Goal: Transaction & Acquisition: Purchase product/service

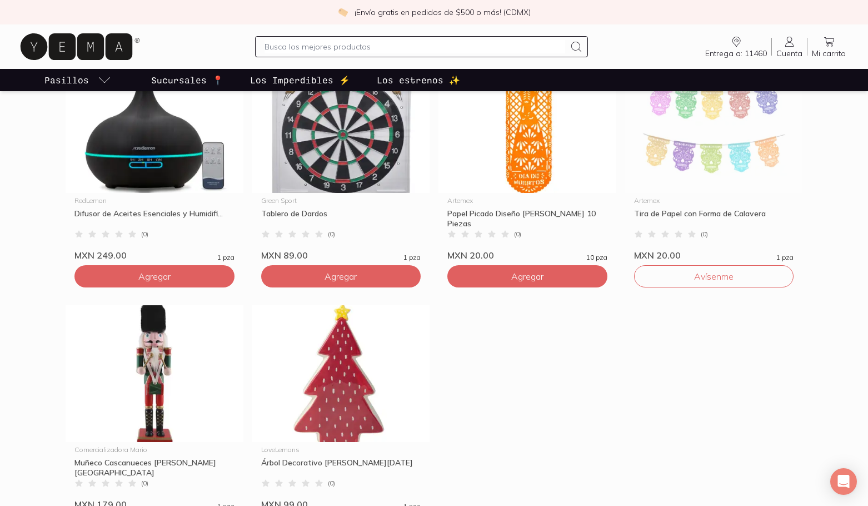
scroll to position [612, 0]
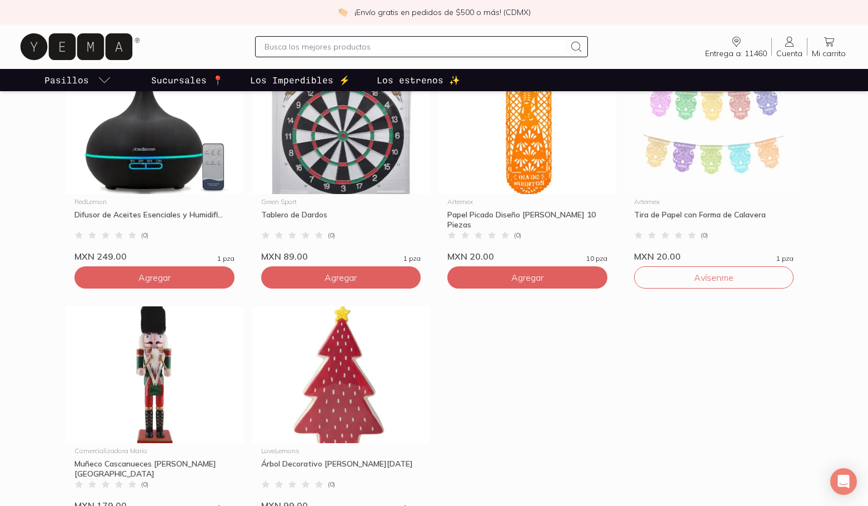
click at [746, 41] on link "Entrega a: 11460 11460" at bounding box center [736, 46] width 71 height 23
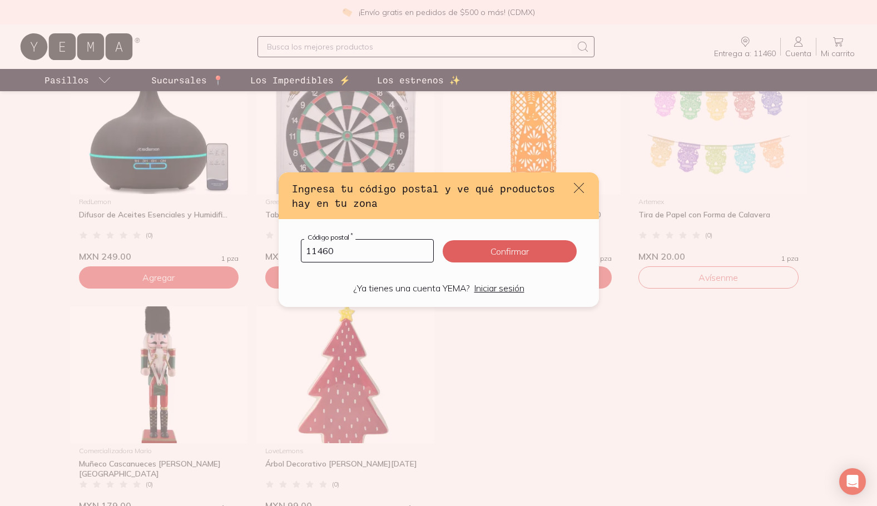
drag, startPoint x: 342, startPoint y: 252, endPoint x: 170, endPoint y: 253, distance: 172.4
click at [170, 253] on div "Ingresa tu código postal y ve qué productos hay en tu zona 11460 Código postal …" at bounding box center [438, 253] width 877 height 506
type input "06720"
click button "Confirmar" at bounding box center [509, 251] width 133 height 22
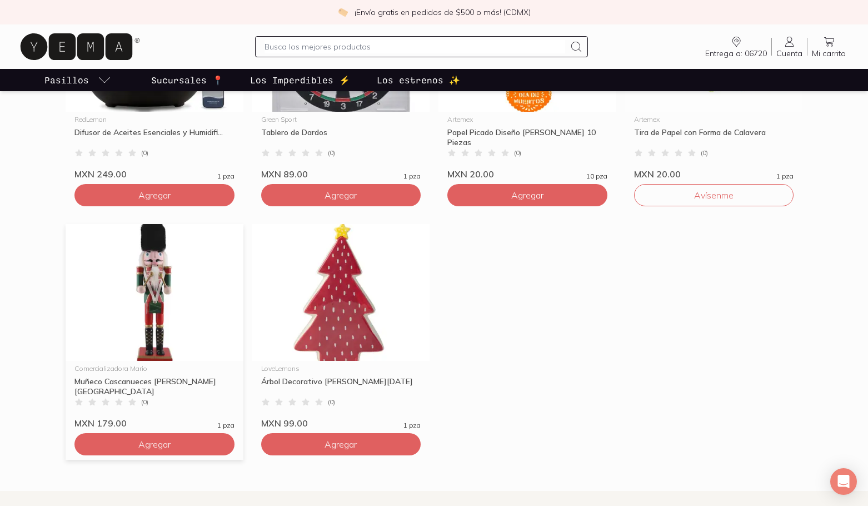
scroll to position [667, 0]
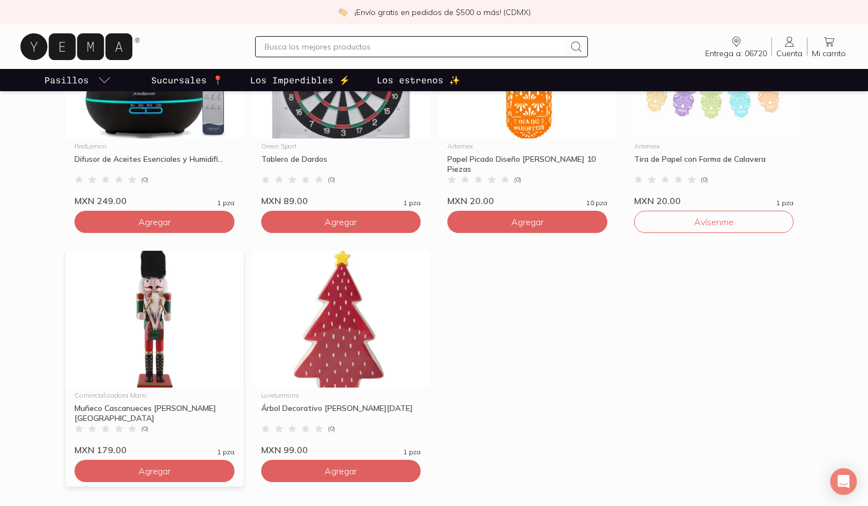
click at [154, 314] on img at bounding box center [155, 319] width 178 height 137
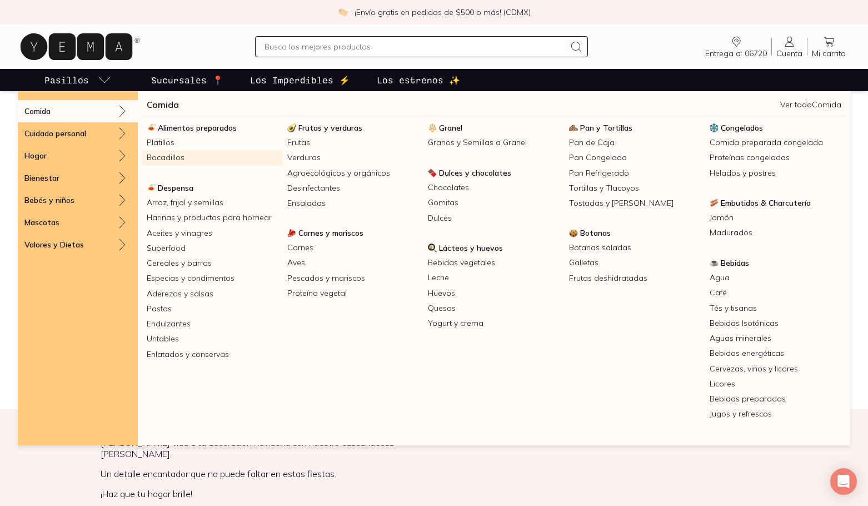
scroll to position [56, 0]
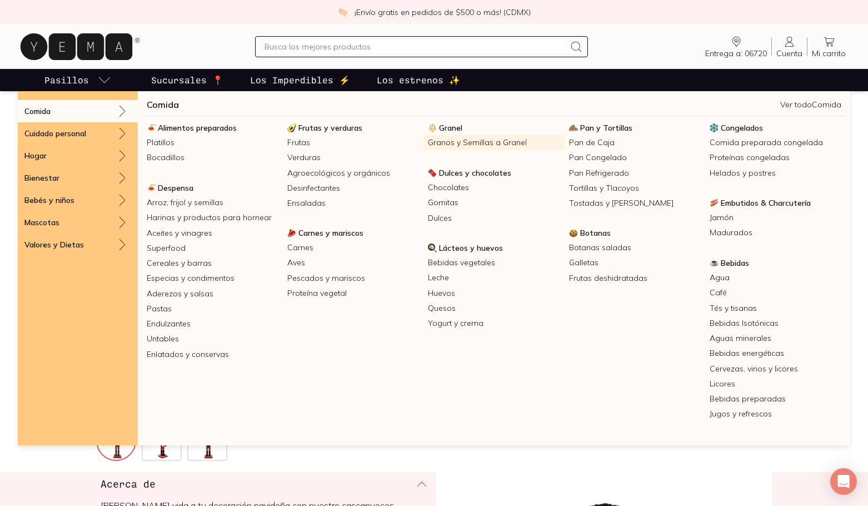
click at [459, 144] on link "Granos y Semillas a Granel" at bounding box center [494, 142] width 141 height 15
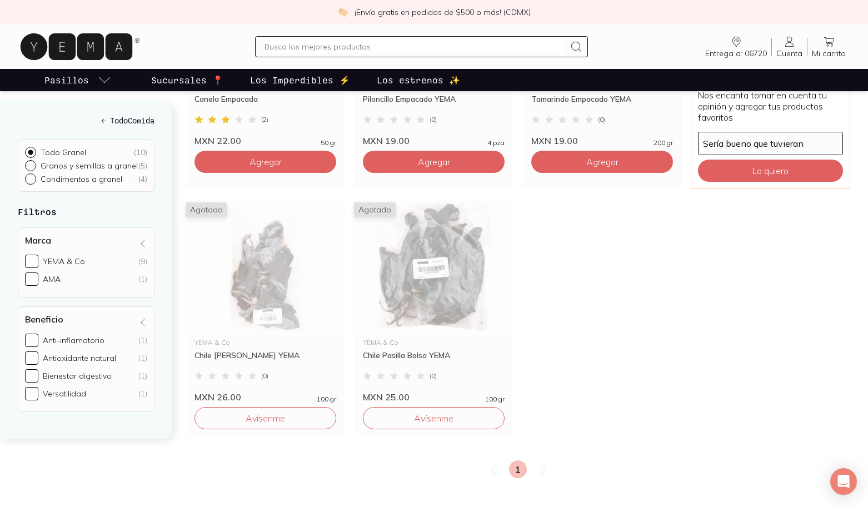
scroll to position [389, 0]
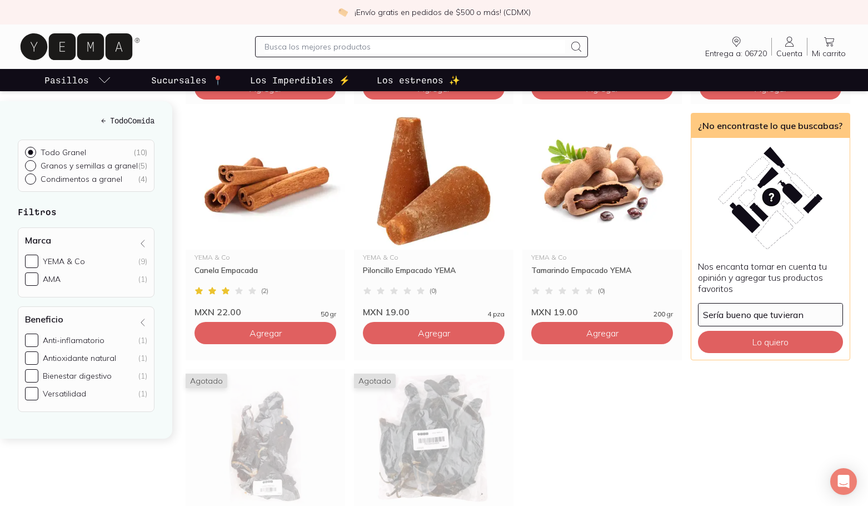
click at [404, 82] on p "Los estrenos ✨" at bounding box center [418, 79] width 83 height 13
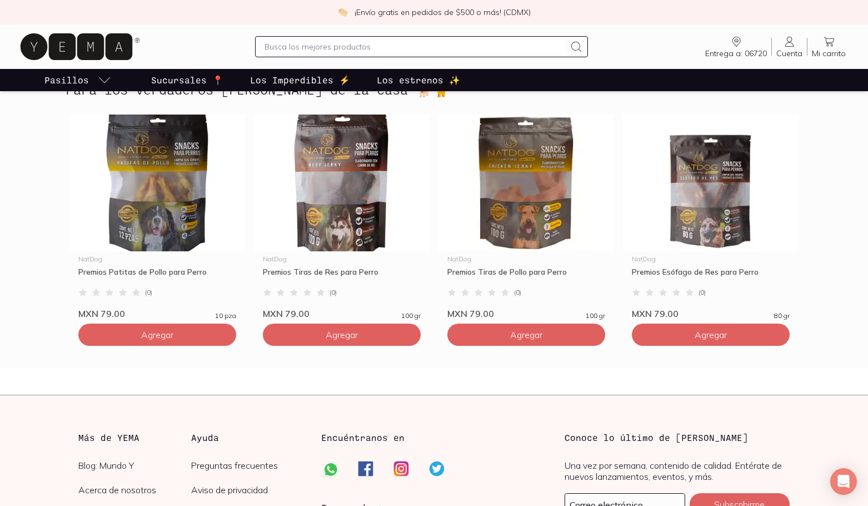
scroll to position [3002, 0]
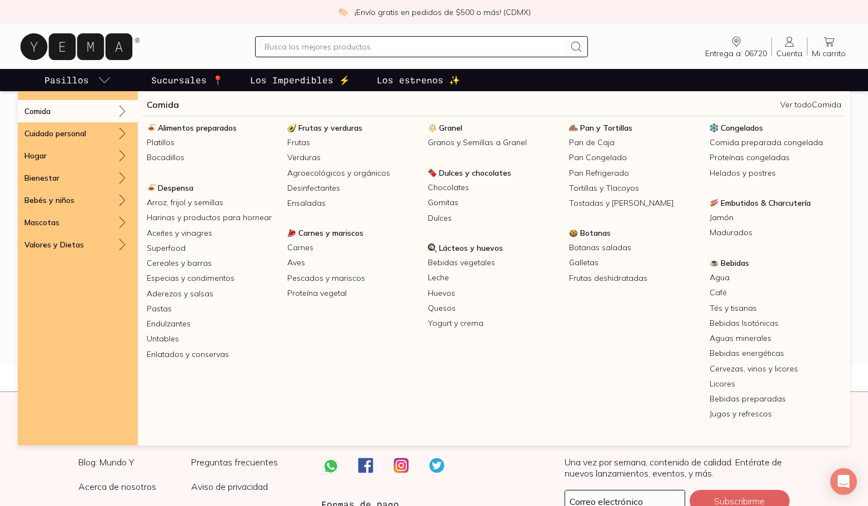
click at [90, 81] on link "Pasillos" at bounding box center [77, 80] width 71 height 22
click at [455, 188] on link "Chocolates" at bounding box center [494, 187] width 141 height 15
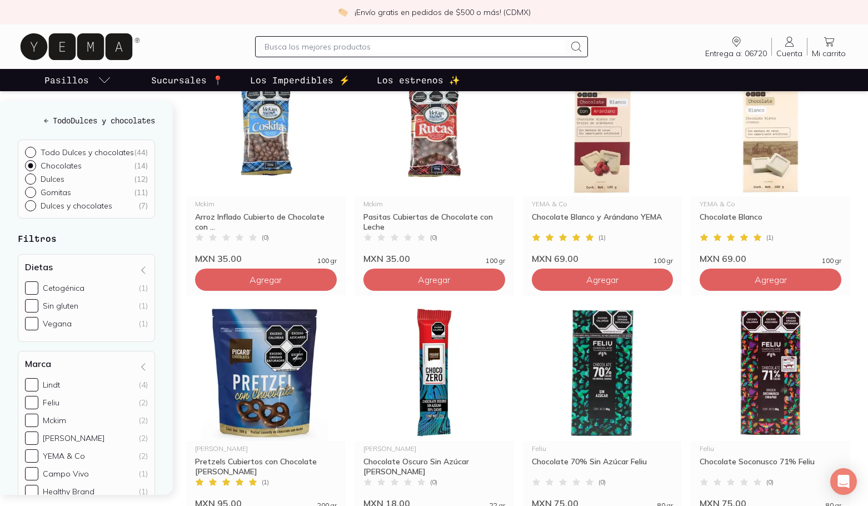
scroll to position [111, 0]
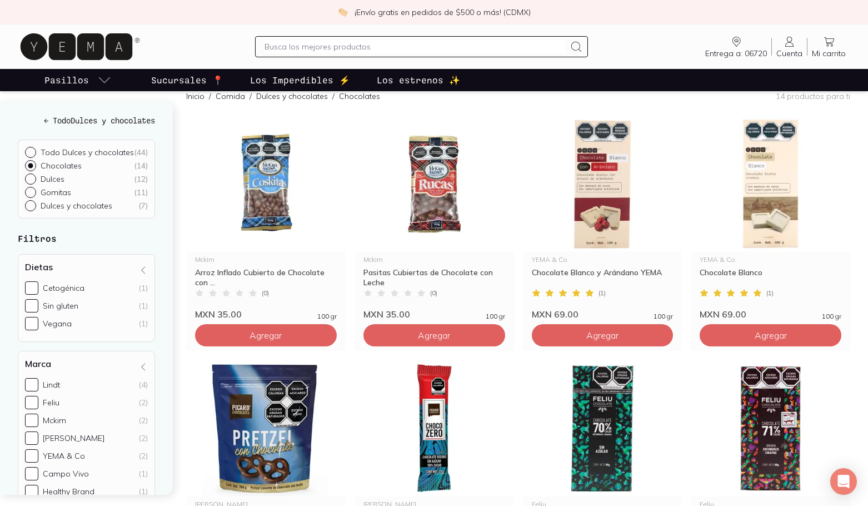
click at [793, 41] on icon at bounding box center [789, 41] width 13 height 13
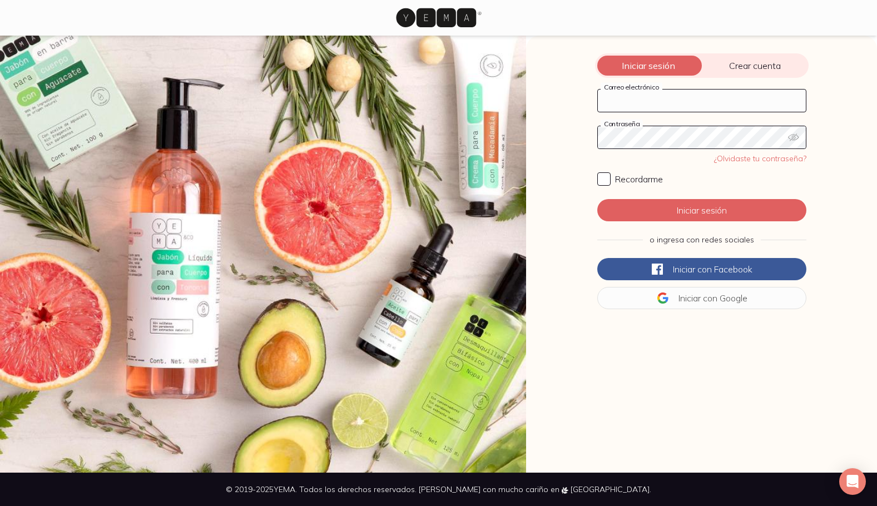
click at [709, 98] on input "Correo electrónico" at bounding box center [702, 101] width 208 height 22
type input "rut"
click at [742, 297] on button "Iniciar con Google" at bounding box center [701, 298] width 209 height 22
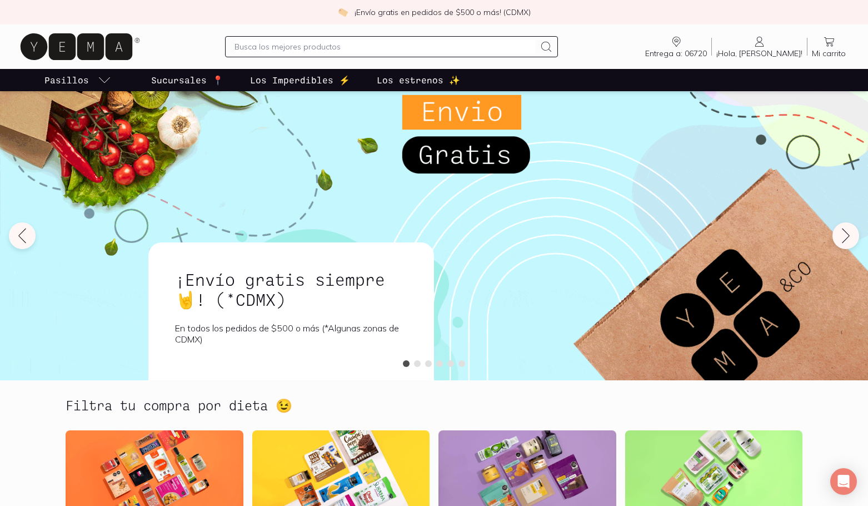
click at [838, 53] on span "Mi carrito" at bounding box center [829, 53] width 34 height 10
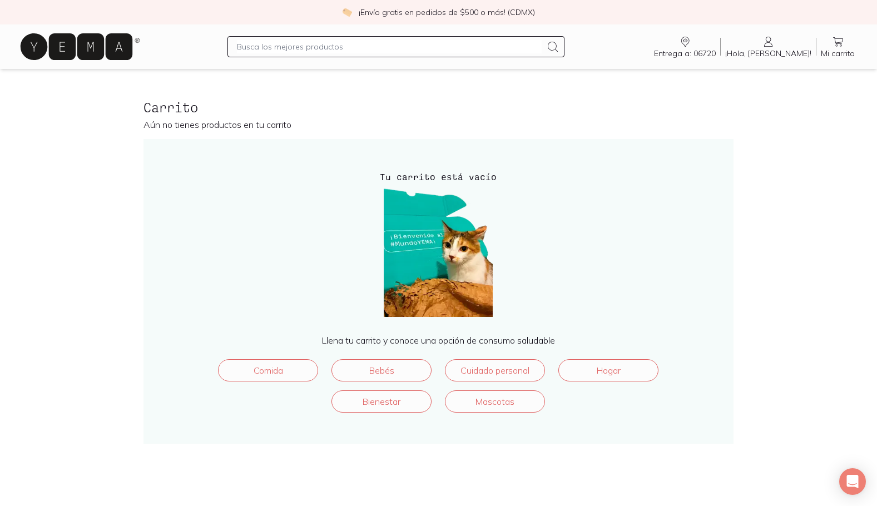
click at [367, 49] on input "text" at bounding box center [389, 46] width 304 height 13
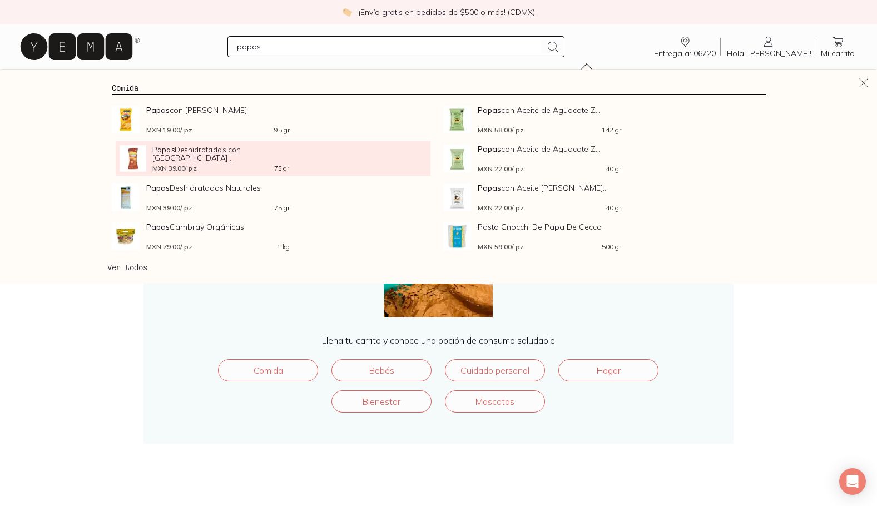
type input "papas"
click at [148, 161] on div "Papas Deshidratadas con [GEOGRAPHIC_DATA] ... MXN 39.00 / pz 75 gr" at bounding box center [204, 158] width 169 height 27
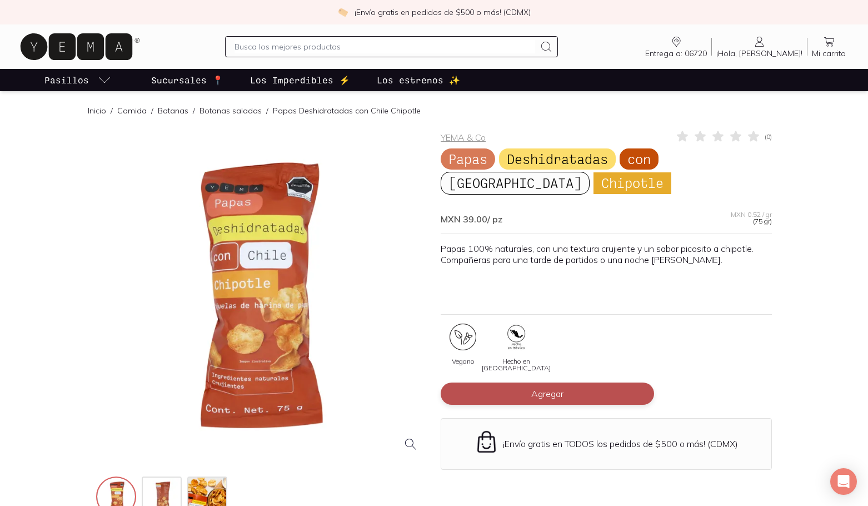
click at [530, 386] on button "Agregar" at bounding box center [548, 394] width 214 height 22
click at [327, 43] on input "text" at bounding box center [385, 46] width 301 height 13
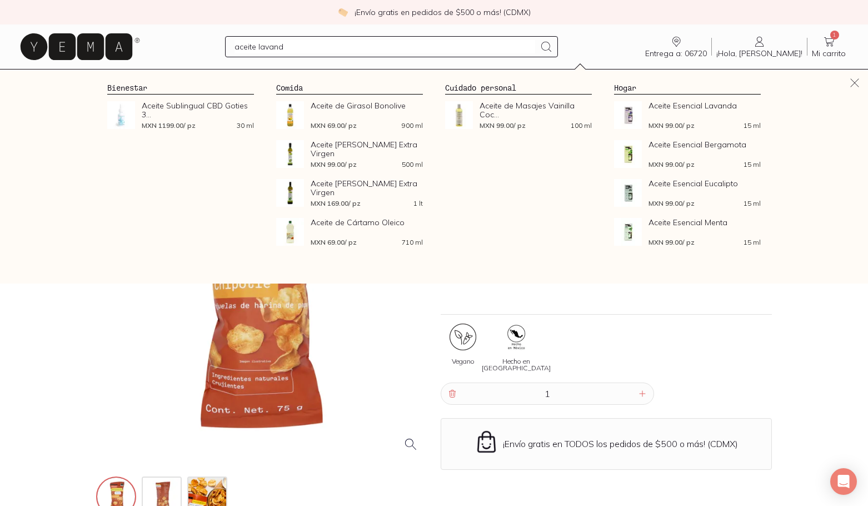
type input "aceite lavanda"
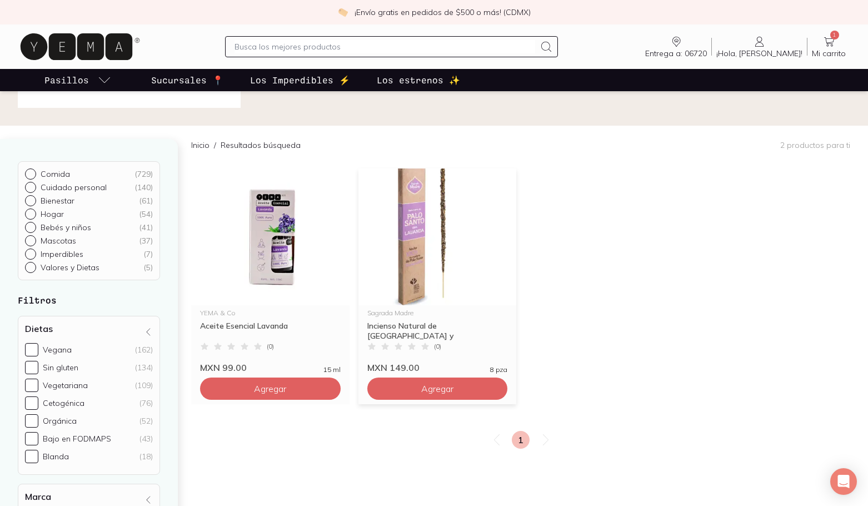
scroll to position [111, 0]
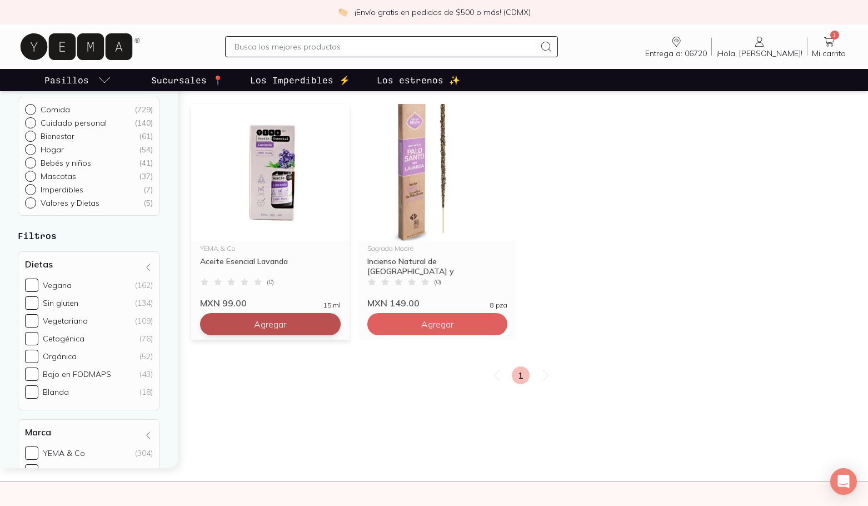
click at [299, 323] on button "Agregar" at bounding box center [270, 324] width 141 height 22
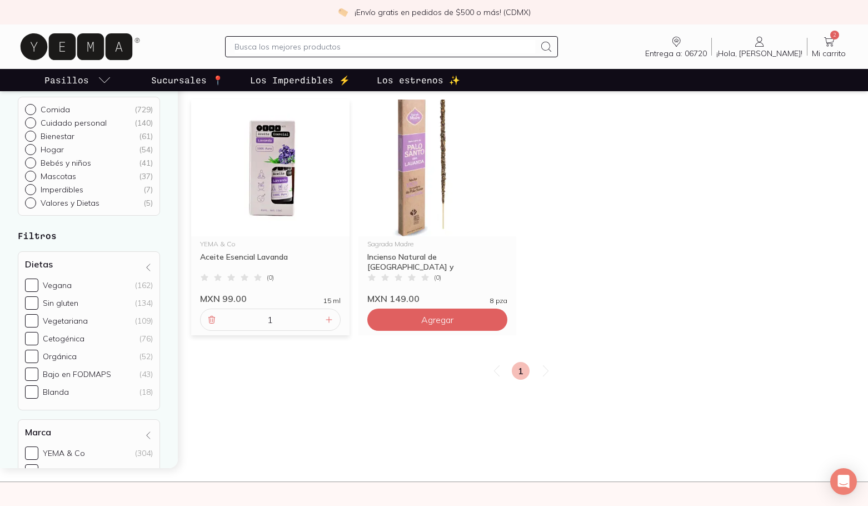
click at [298, 49] on input "text" at bounding box center [385, 46] width 301 height 13
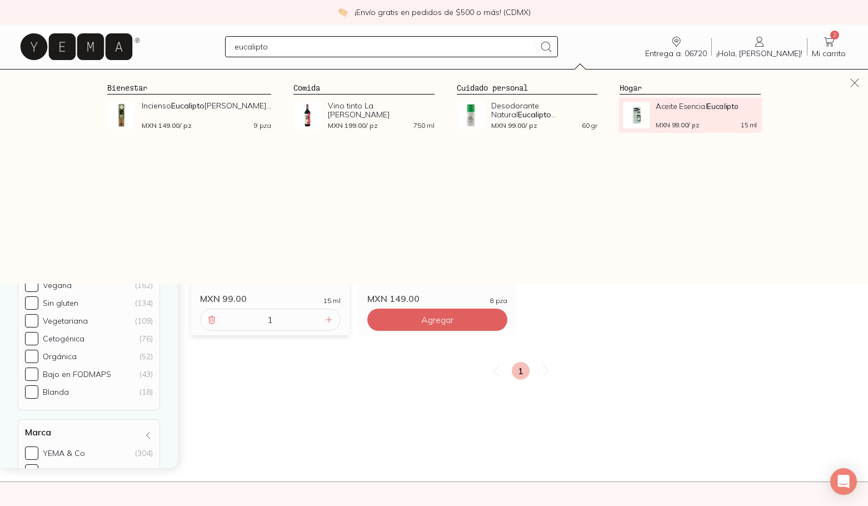
type input "eucalipto"
click at [678, 110] on span "Aceite Esencial Eucalipto" at bounding box center [707, 106] width 101 height 8
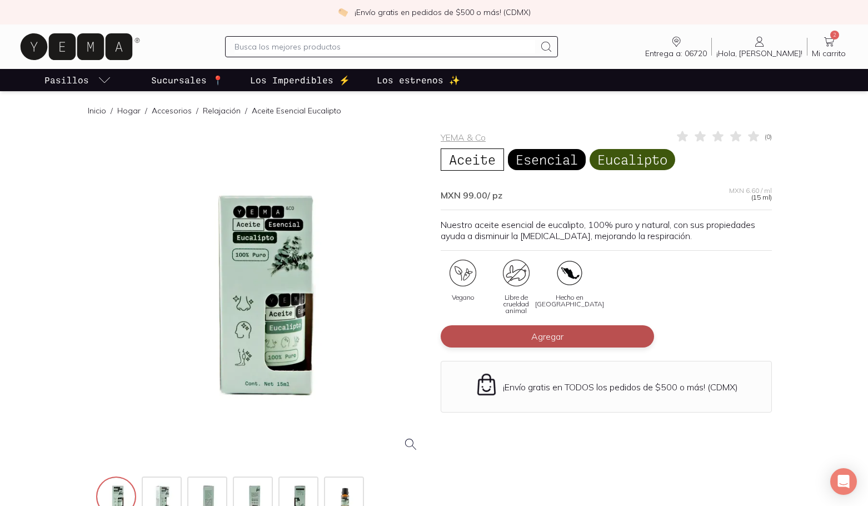
click at [520, 337] on button "Agregar" at bounding box center [548, 336] width 214 height 22
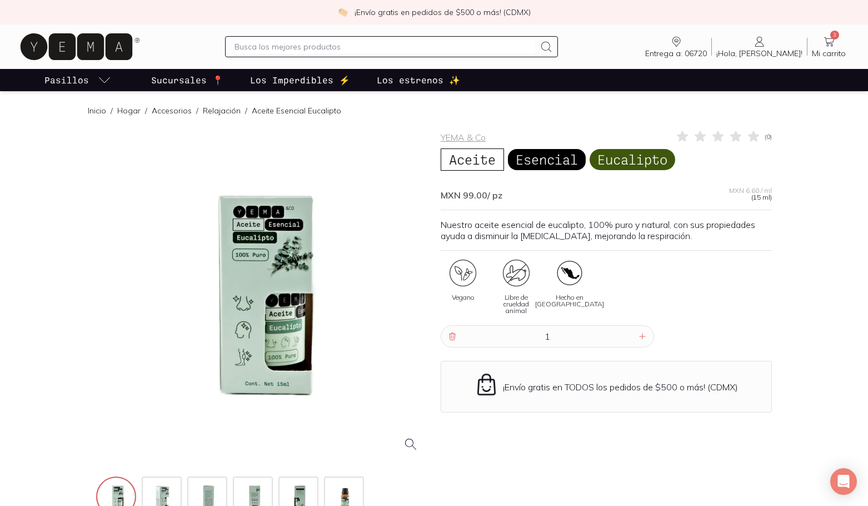
click at [321, 80] on p "Los Imperdibles ⚡️" at bounding box center [300, 79] width 100 height 13
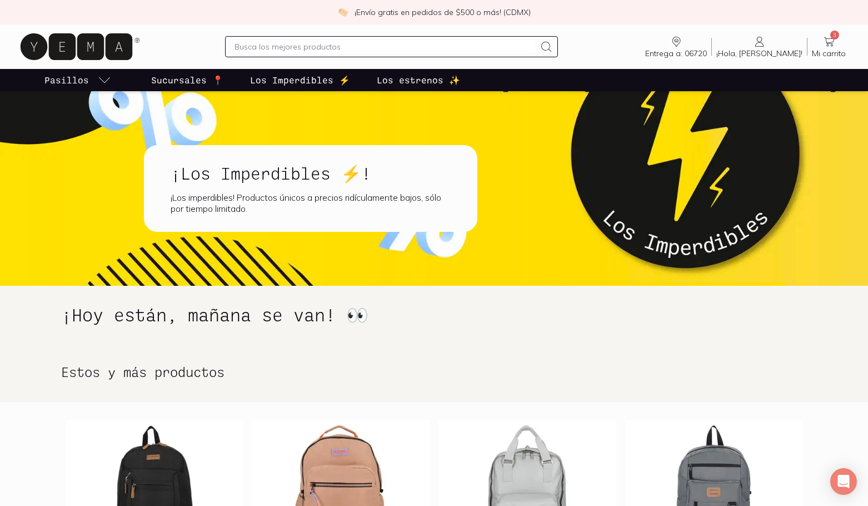
click at [176, 83] on p "Sucursales 📍" at bounding box center [187, 79] width 72 height 13
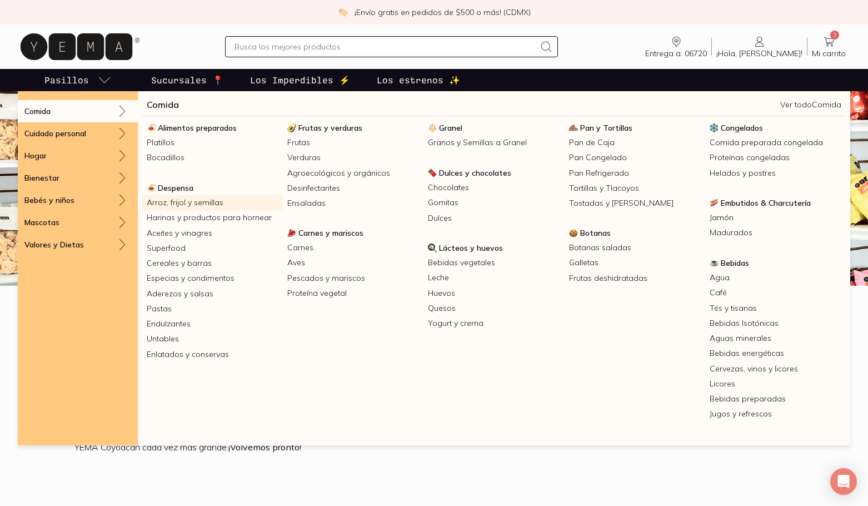
click at [181, 203] on link "Arroz, frijol y semillas" at bounding box center [212, 202] width 141 height 15
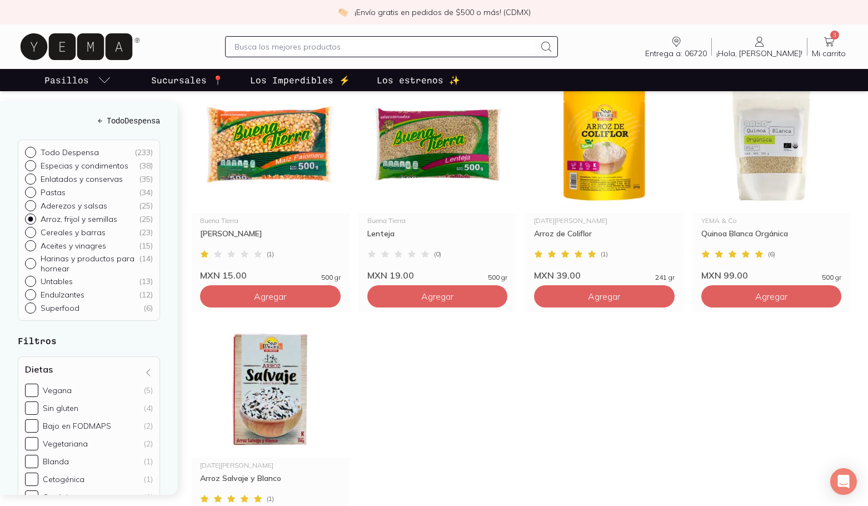
scroll to position [1334, 0]
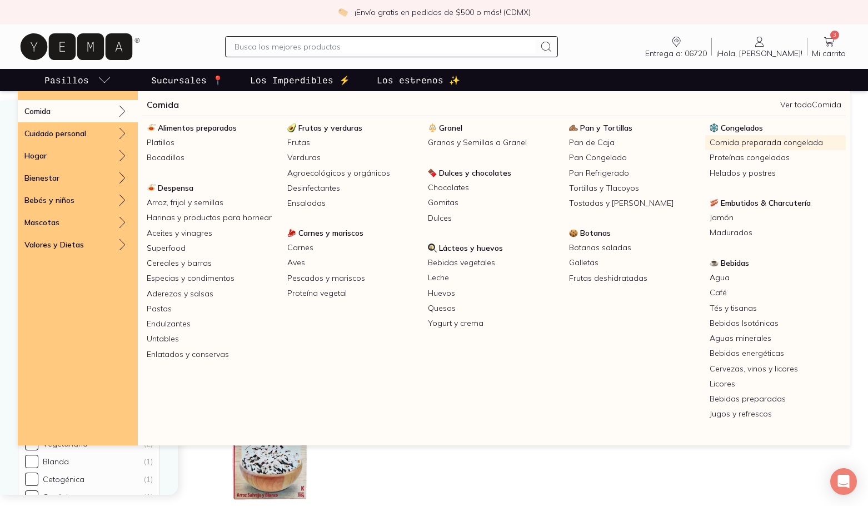
click at [721, 138] on link "Comida preparada congelada" at bounding box center [776, 142] width 141 height 15
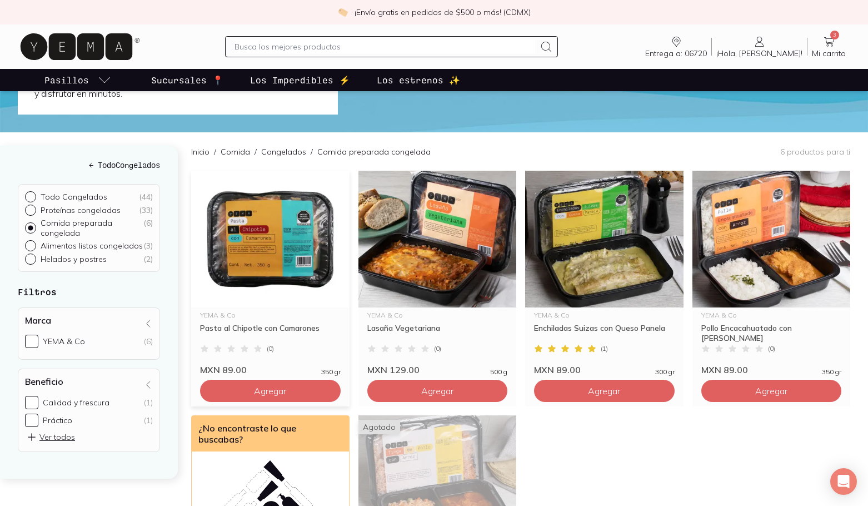
scroll to position [56, 0]
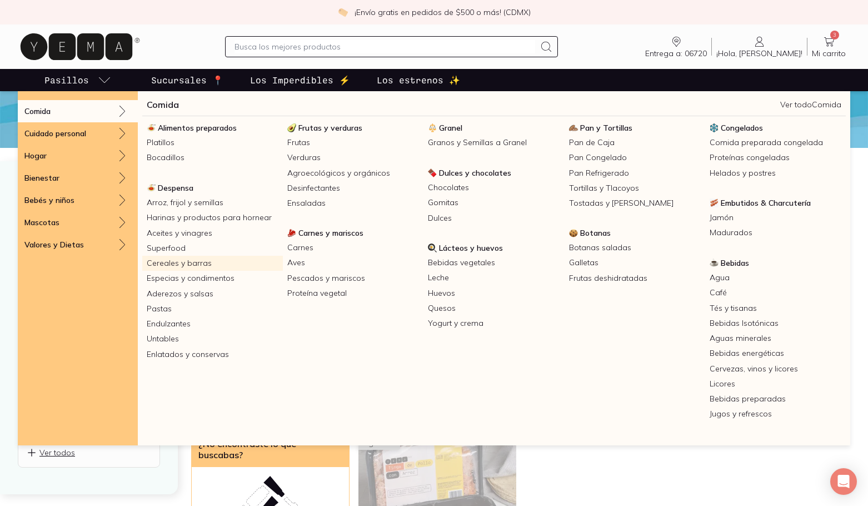
click at [201, 264] on link "Cereales y barras" at bounding box center [212, 263] width 141 height 15
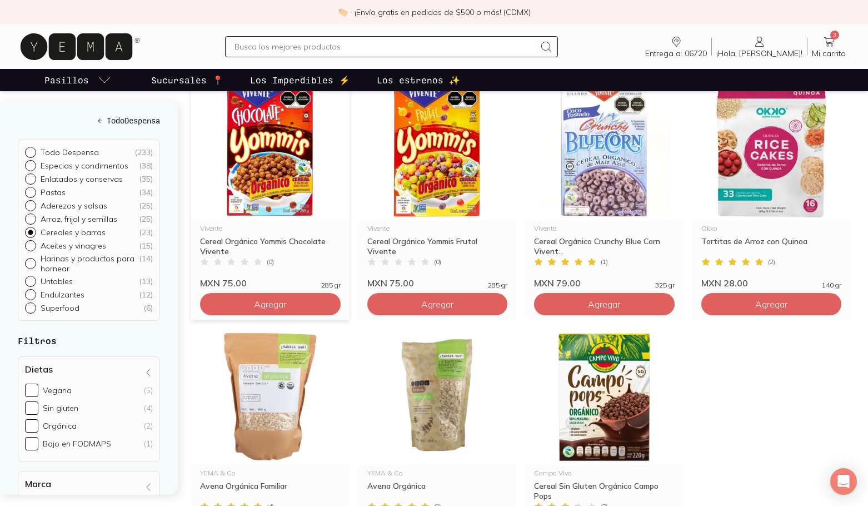
scroll to position [1112, 0]
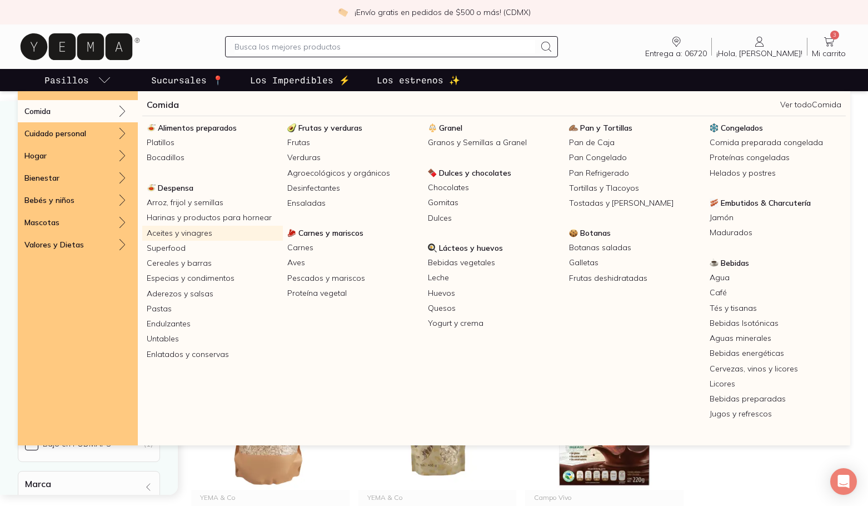
click at [173, 236] on link "Aceites y vinagres" at bounding box center [212, 233] width 141 height 15
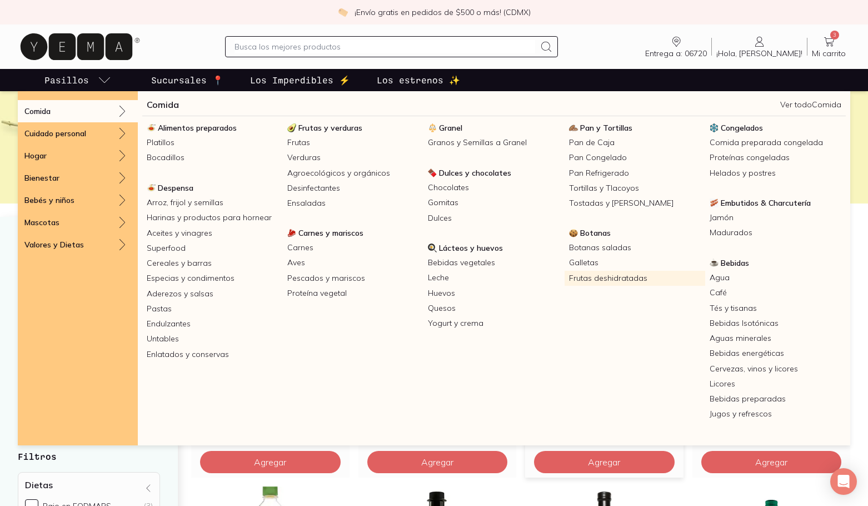
click at [602, 275] on link "Frutas deshidratadas" at bounding box center [635, 278] width 141 height 15
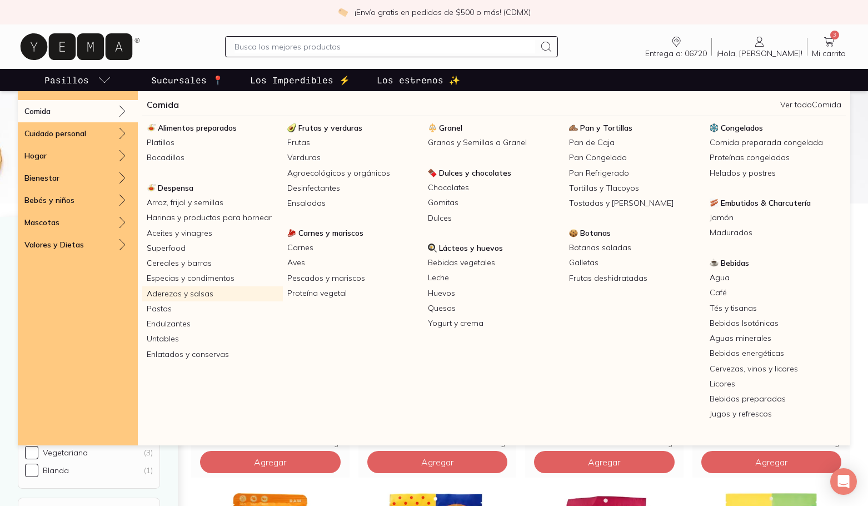
click at [191, 296] on link "Aderezos y salsas" at bounding box center [212, 293] width 141 height 15
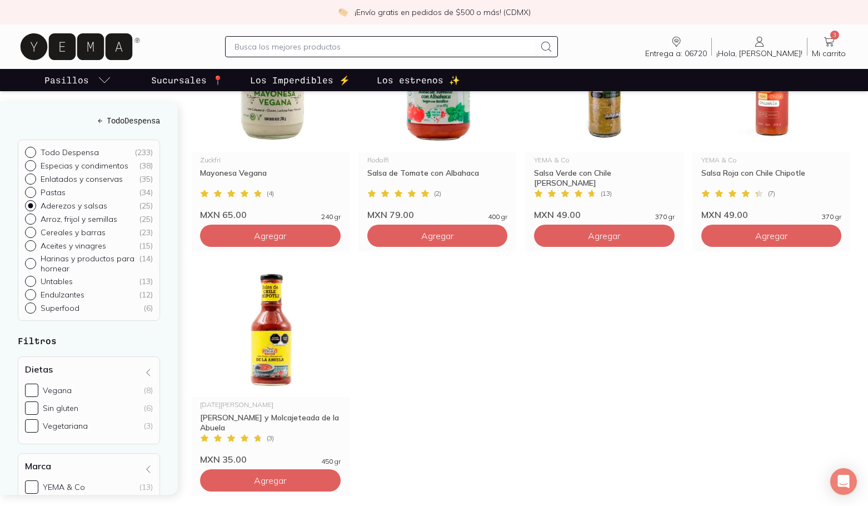
scroll to position [1446, 0]
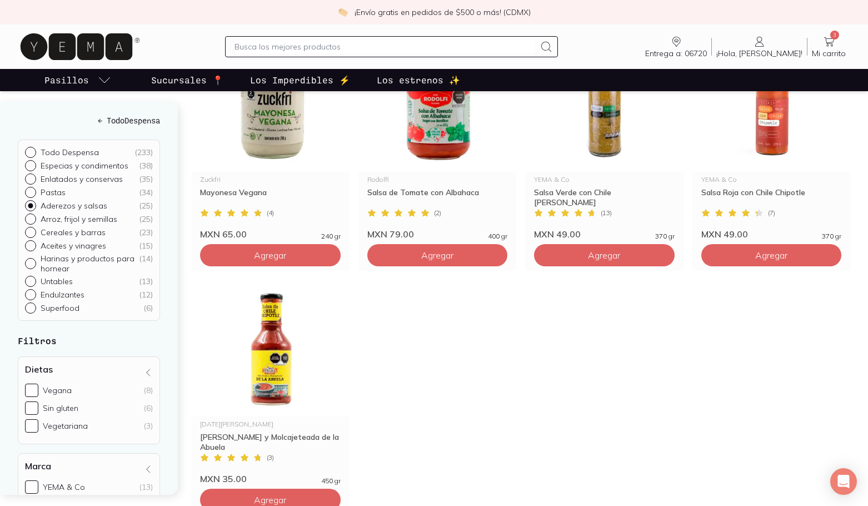
click at [324, 46] on input "text" at bounding box center [385, 46] width 301 height 13
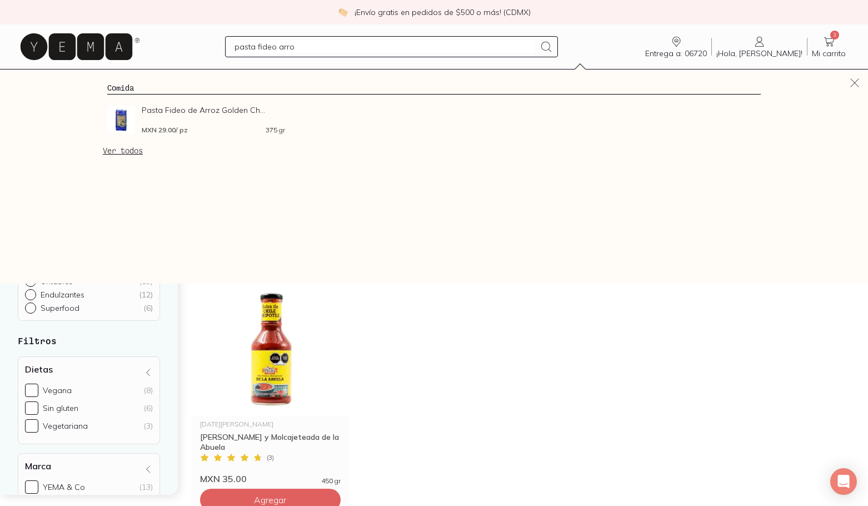
type input "pasta fideo arroz"
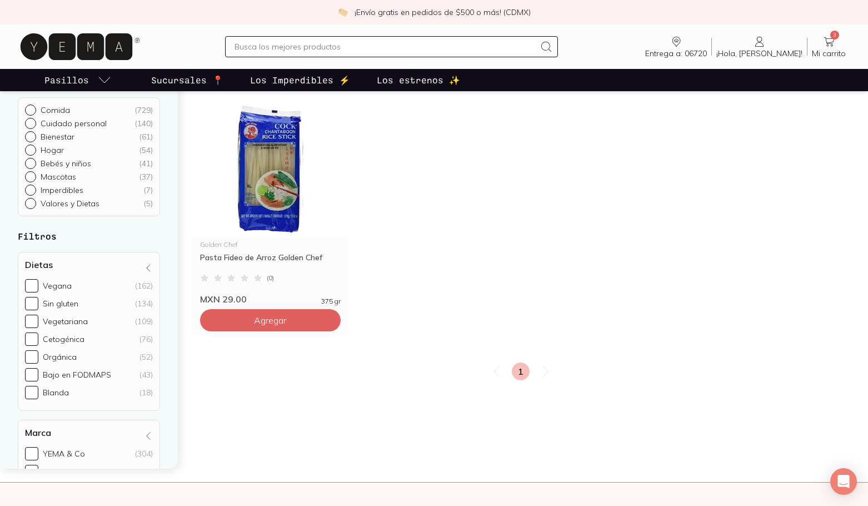
scroll to position [111, 0]
click at [276, 320] on span "Agregar" at bounding box center [270, 319] width 32 height 11
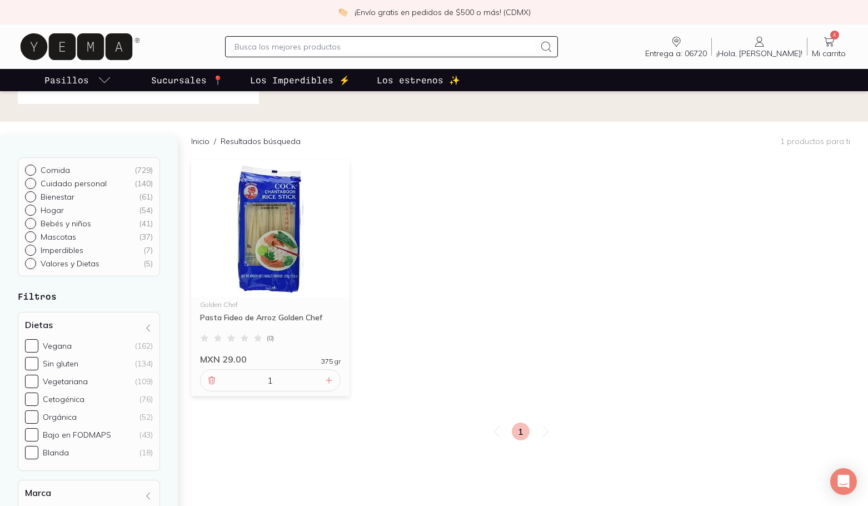
scroll to position [0, 0]
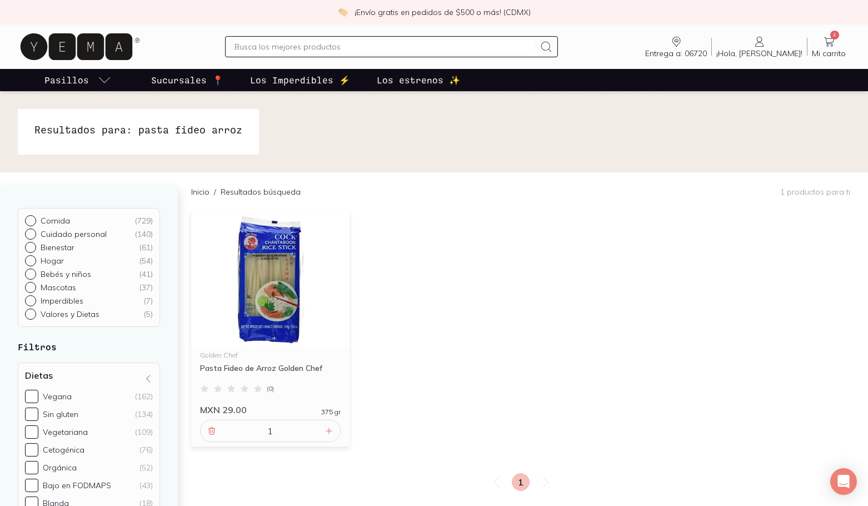
click at [171, 77] on p "Sucursales 📍" at bounding box center [187, 79] width 72 height 13
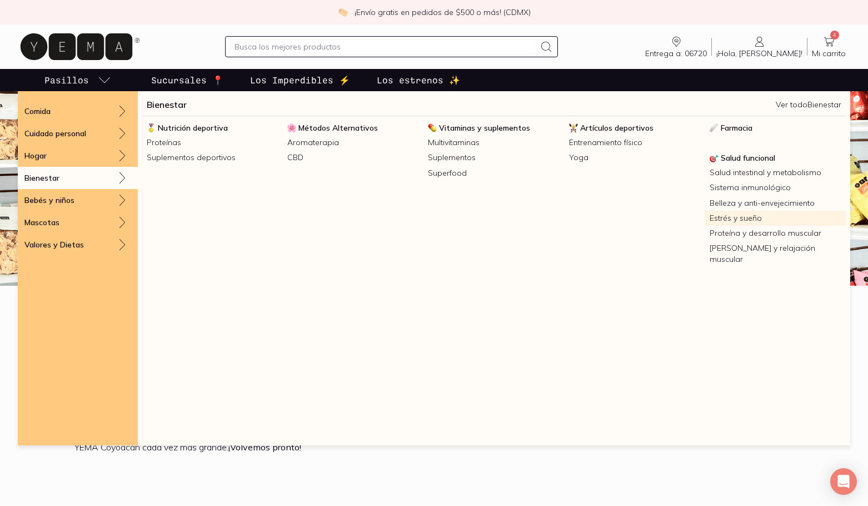
click at [772, 219] on link "Estrés y sueño" at bounding box center [776, 218] width 141 height 15
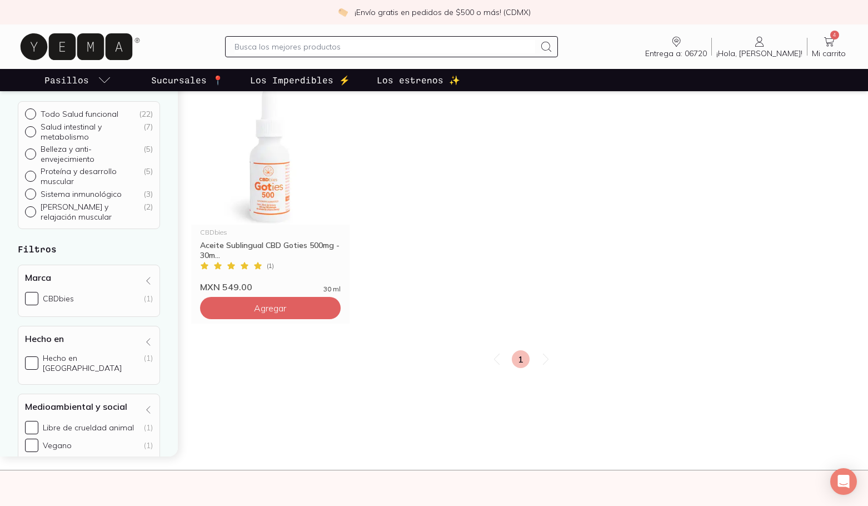
scroll to position [111, 0]
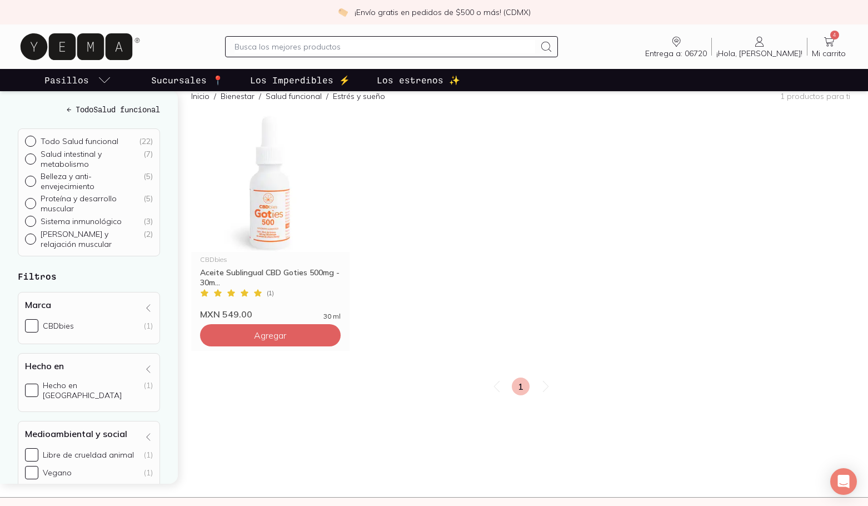
click at [31, 140] on input "Todo Salud funcional ( 22 )" at bounding box center [29, 140] width 9 height 9
radio input "true"
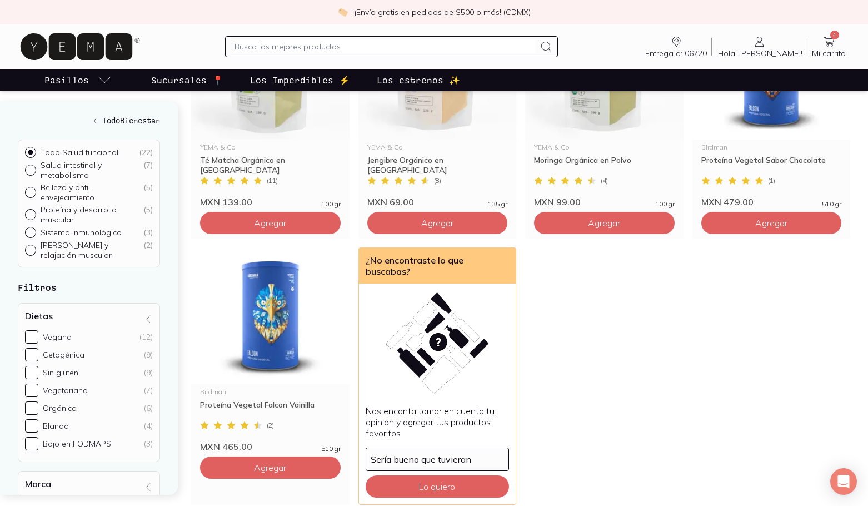
scroll to position [945, 0]
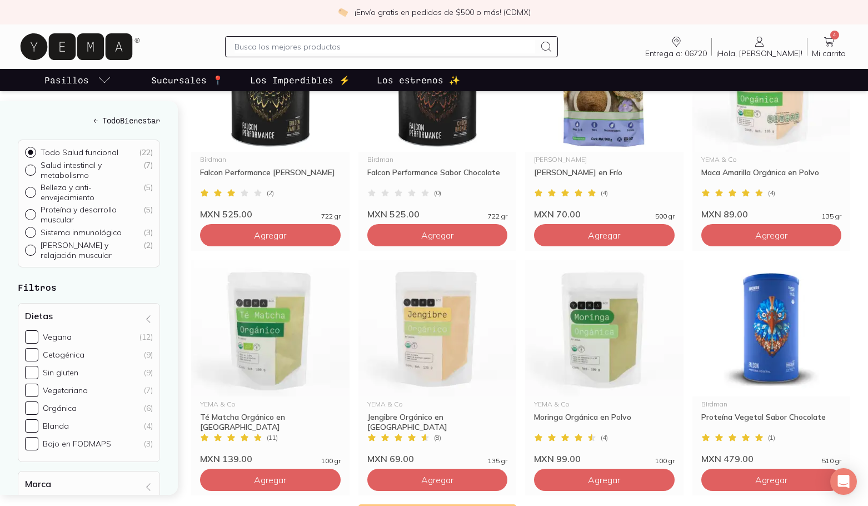
click at [273, 46] on input "text" at bounding box center [385, 46] width 301 height 13
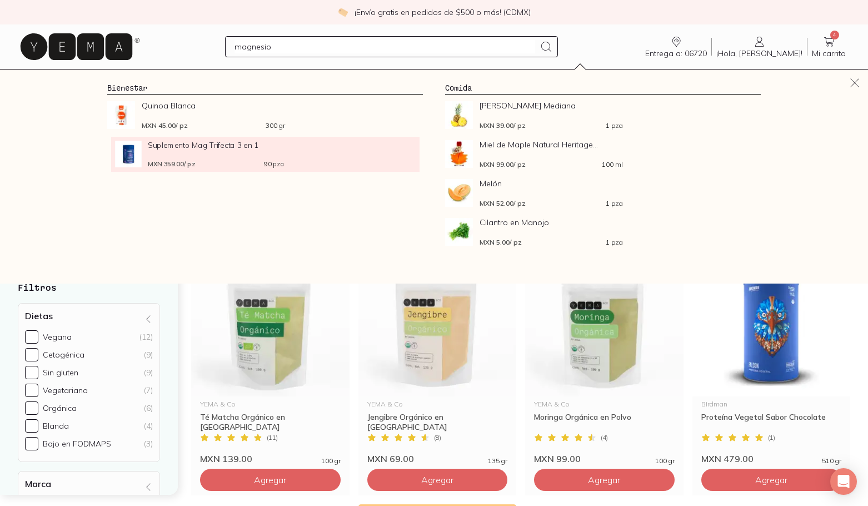
type input "magnesio"
click at [219, 159] on div "MXN 359.00 / pz 90 pza" at bounding box center [216, 163] width 136 height 8
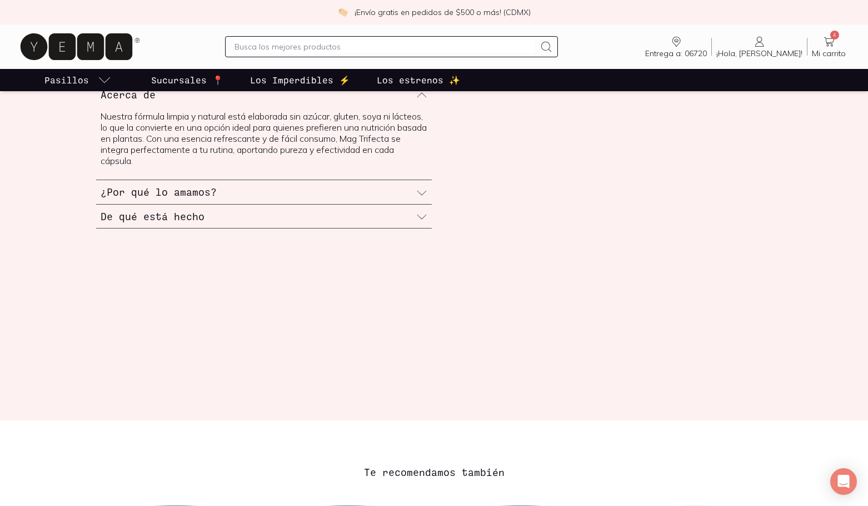
scroll to position [778, 0]
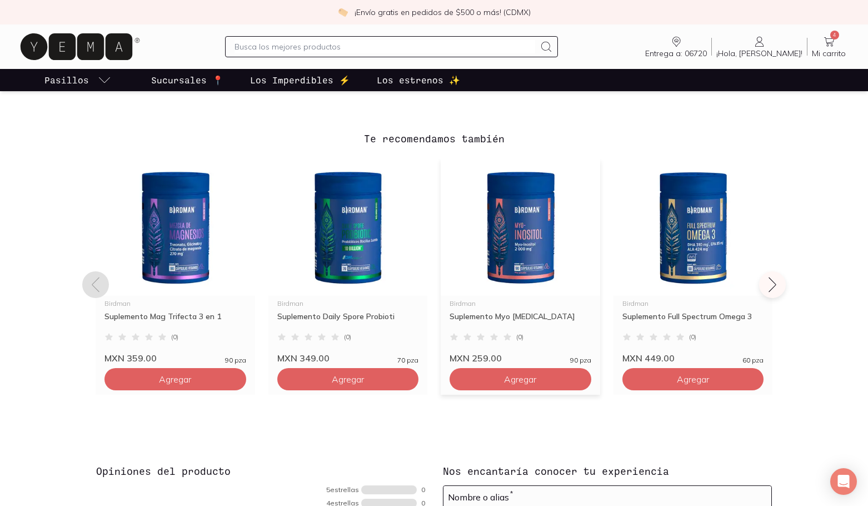
click at [510, 266] on img at bounding box center [521, 227] width 160 height 137
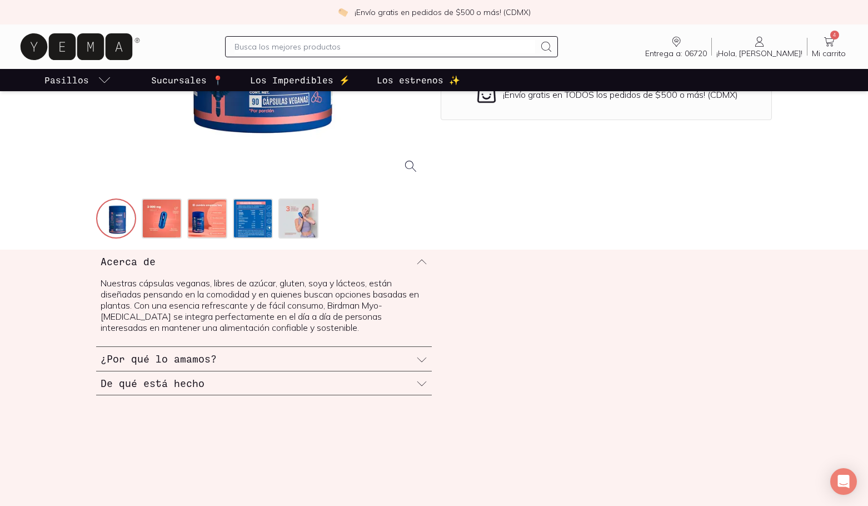
scroll to position [222, 0]
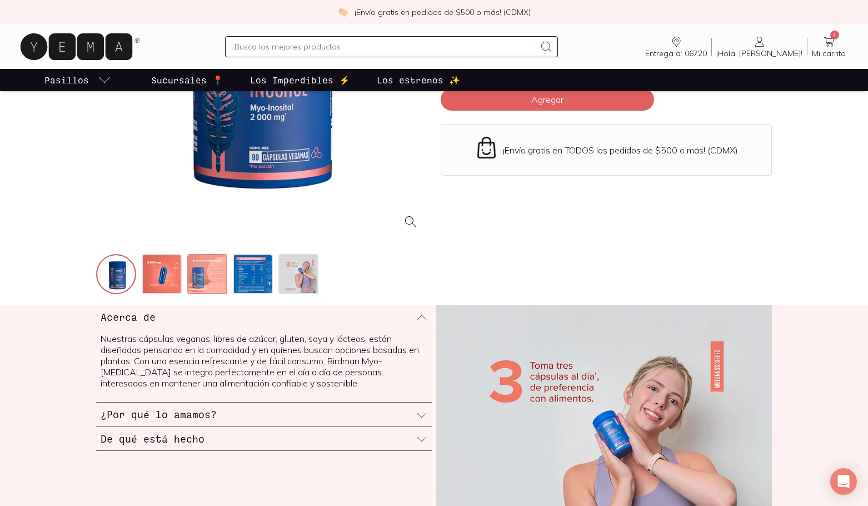
click at [217, 272] on img at bounding box center [208, 275] width 40 height 40
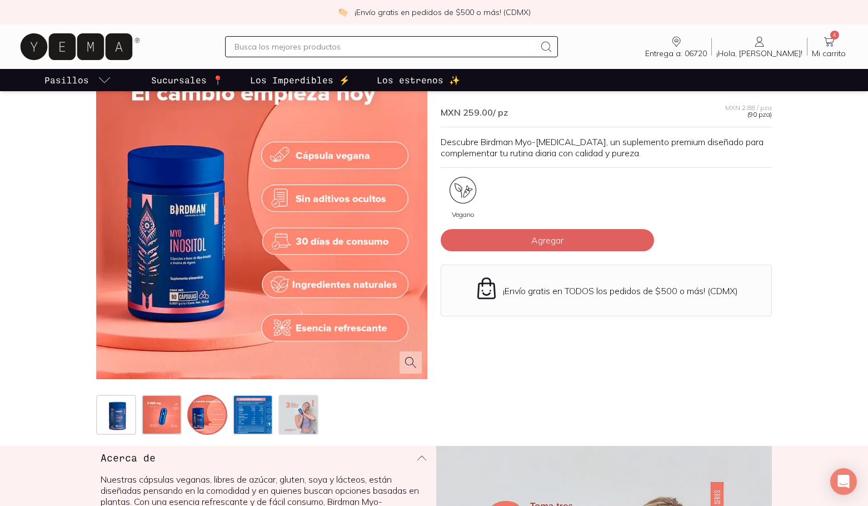
scroll to position [56, 0]
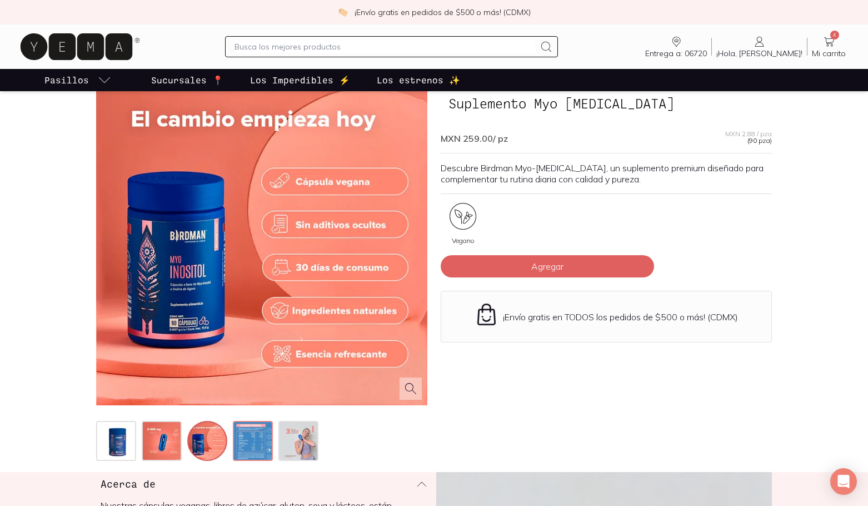
click at [259, 439] on img at bounding box center [254, 442] width 40 height 40
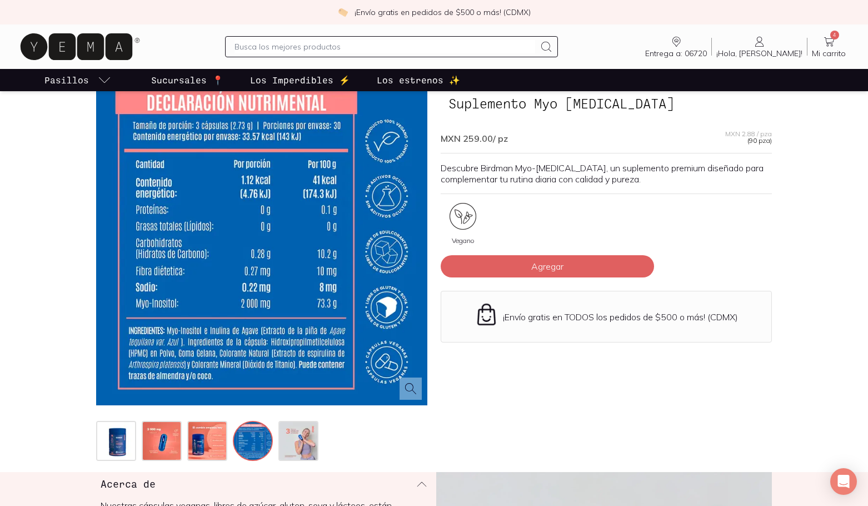
click at [81, 85] on p "Pasillos" at bounding box center [66, 79] width 44 height 13
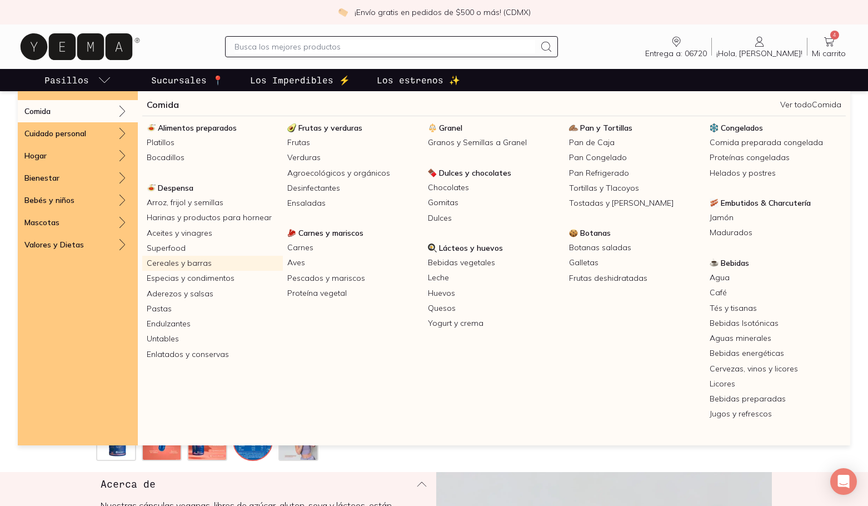
click at [199, 263] on link "Cereales y barras" at bounding box center [212, 263] width 141 height 15
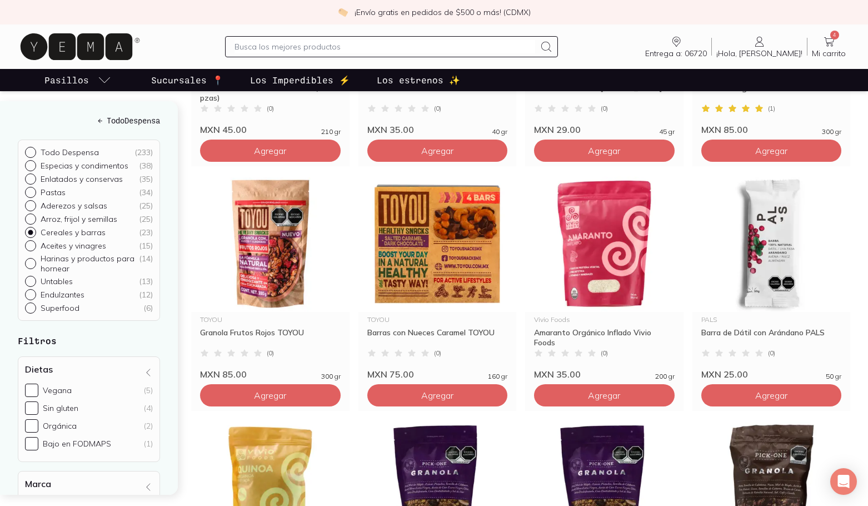
scroll to position [890, 0]
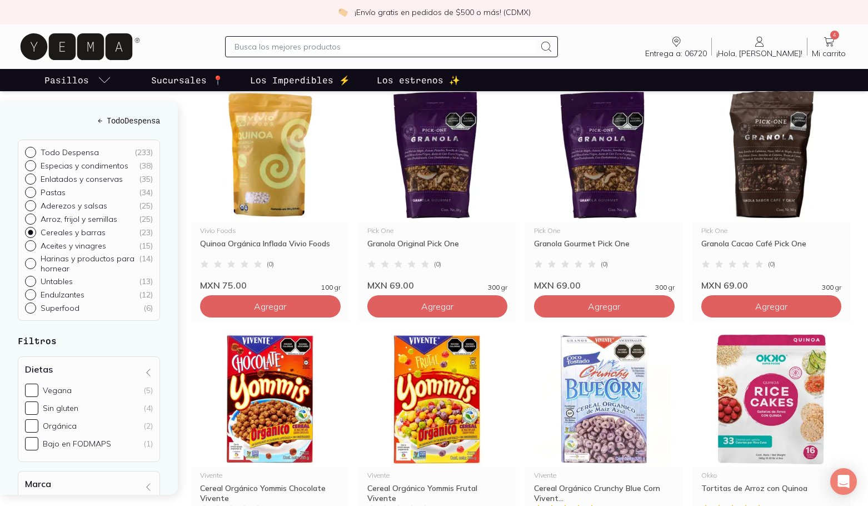
click at [365, 46] on input "text" at bounding box center [385, 46] width 301 height 13
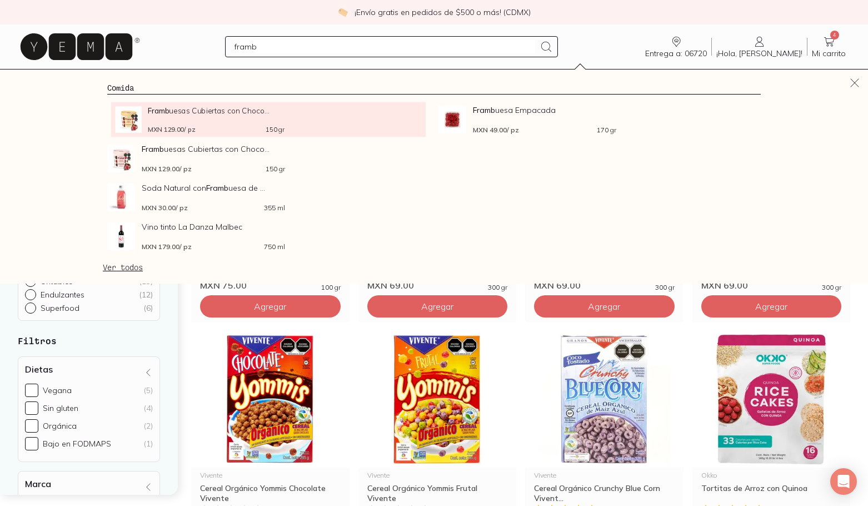
type input "framb"
click at [196, 106] on span "Framb uesas Cubiertas con Choco..." at bounding box center [216, 110] width 136 height 8
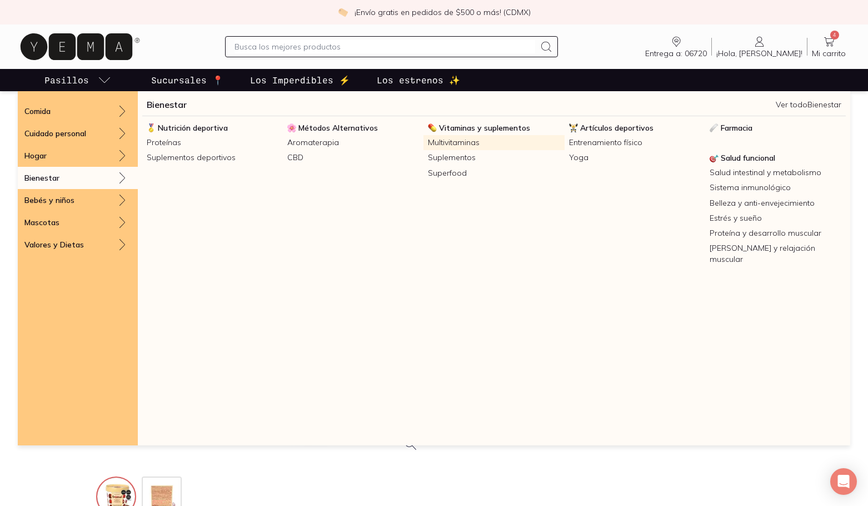
click at [487, 140] on link "Multivitaminas" at bounding box center [494, 142] width 141 height 15
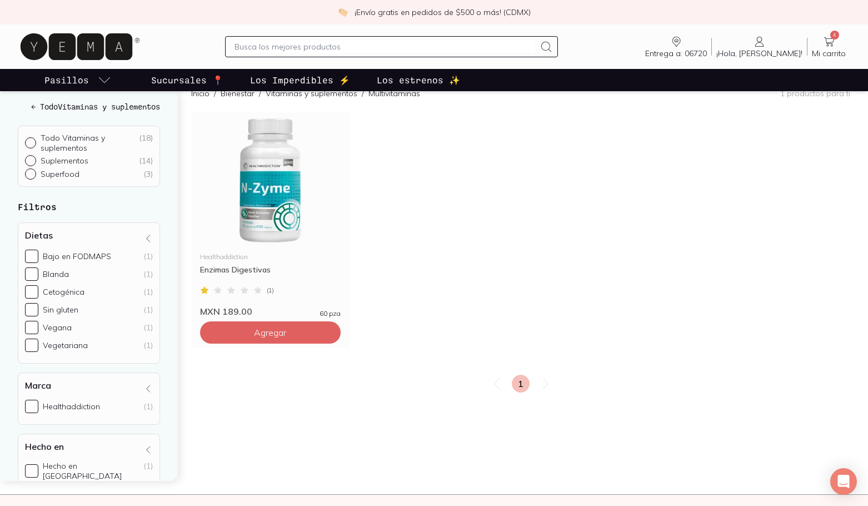
scroll to position [111, 0]
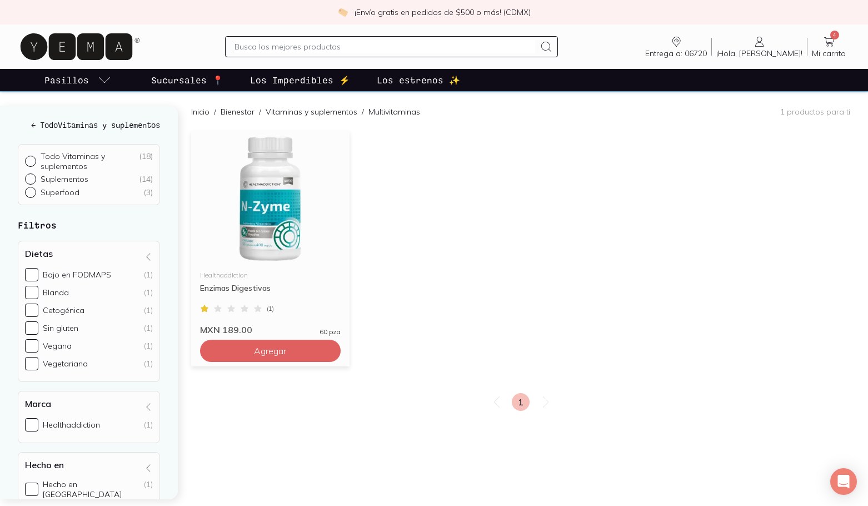
click at [284, 201] on img at bounding box center [270, 199] width 158 height 137
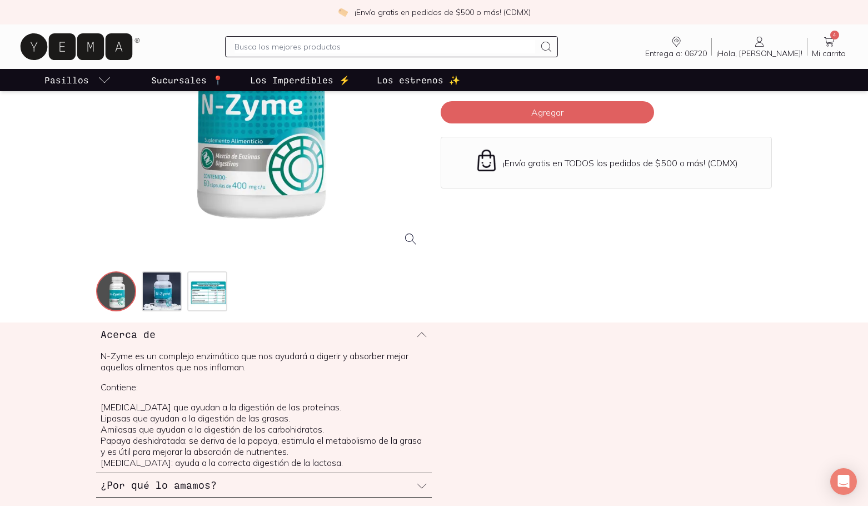
scroll to position [222, 0]
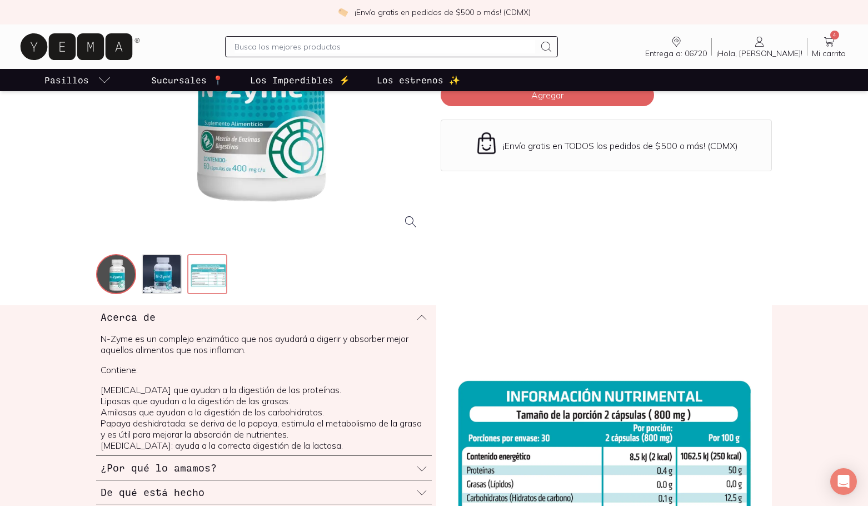
click at [206, 275] on img at bounding box center [208, 275] width 40 height 40
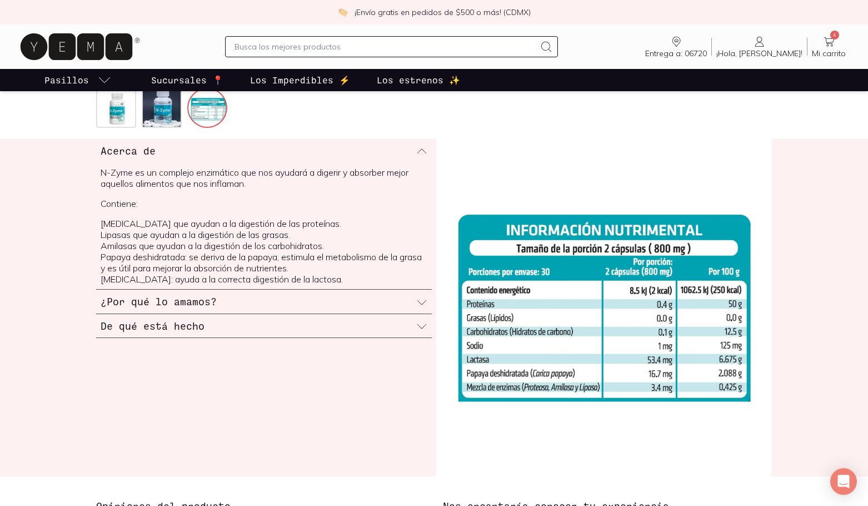
scroll to position [389, 0]
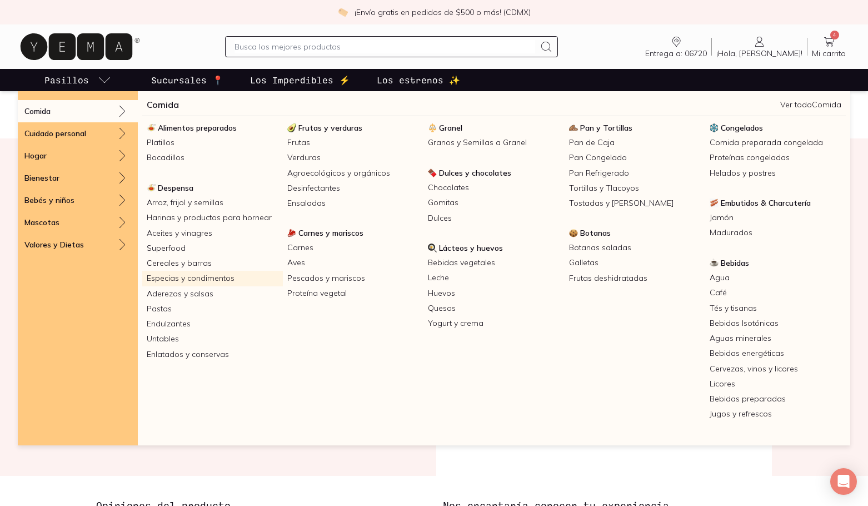
click at [195, 276] on link "Especias y condimentos" at bounding box center [212, 278] width 141 height 15
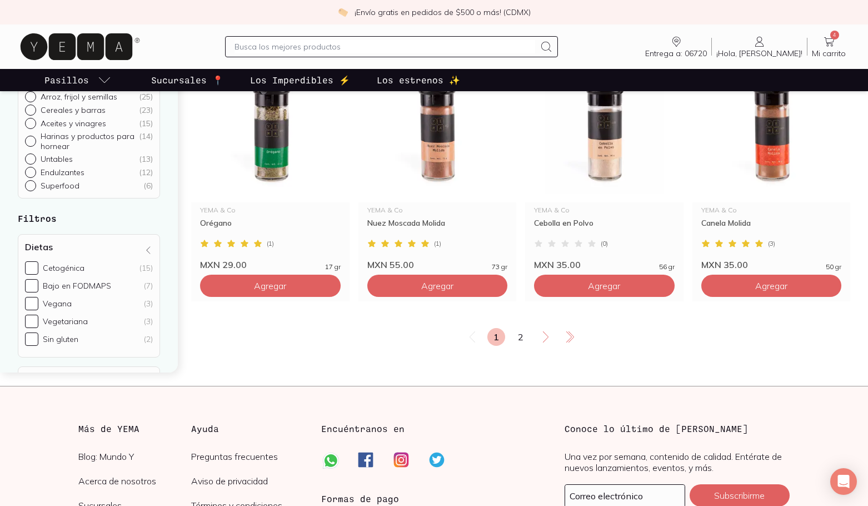
scroll to position [1946, 0]
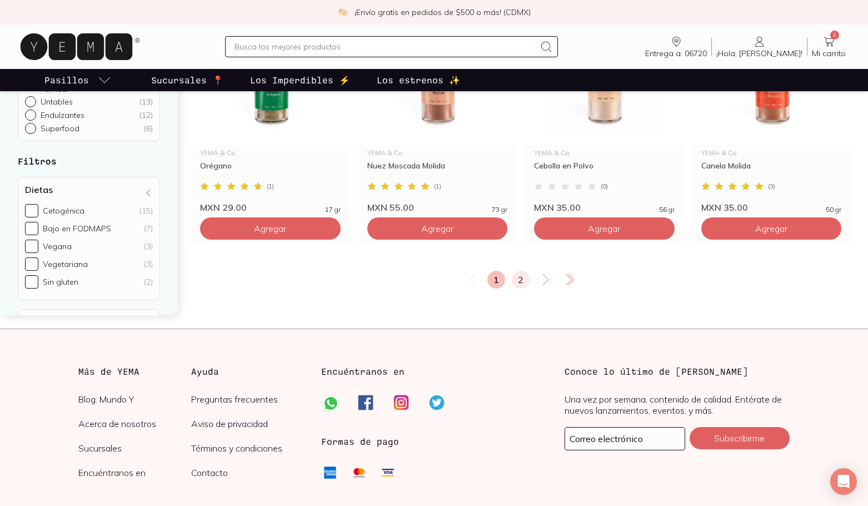
click at [521, 281] on link "2" at bounding box center [521, 280] width 18 height 18
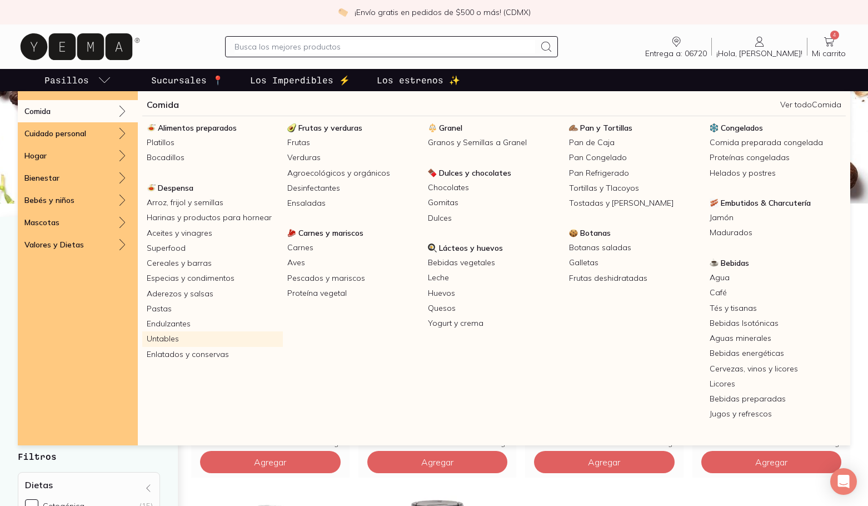
click at [204, 339] on link "Untables" at bounding box center [212, 338] width 141 height 15
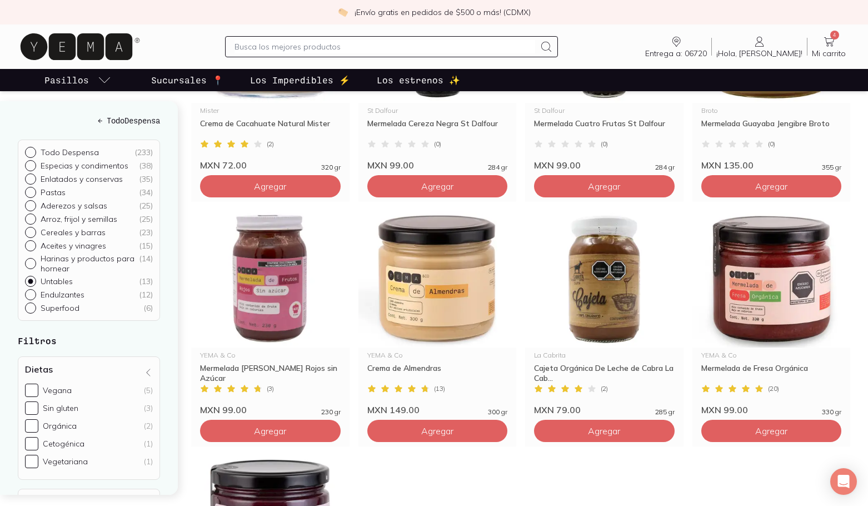
scroll to position [500, 0]
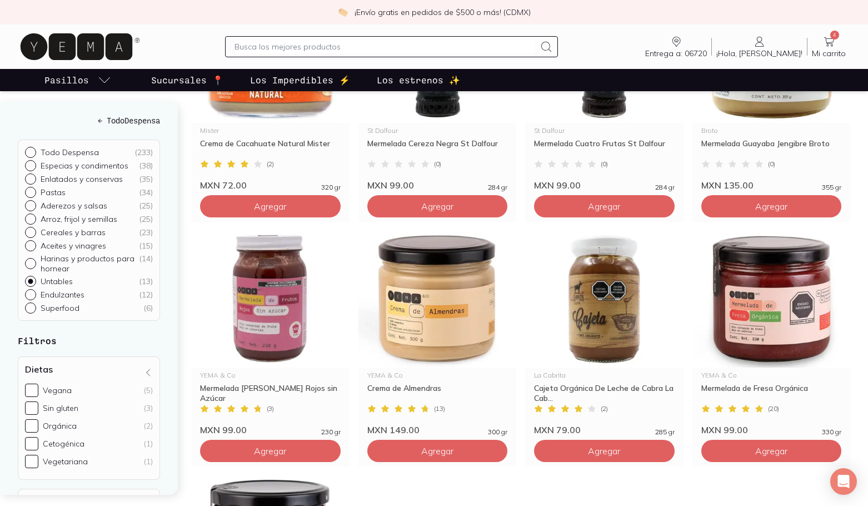
drag, startPoint x: 435, startPoint y: 231, endPoint x: 182, endPoint y: 41, distance: 315.7
click at [182, 41] on div "Entrega a: 06720 06720 Buscar Buscar ¡Hola, [GEOGRAPHIC_DATA]! Alma 4 Mi carrit…" at bounding box center [434, 47] width 833 height 36
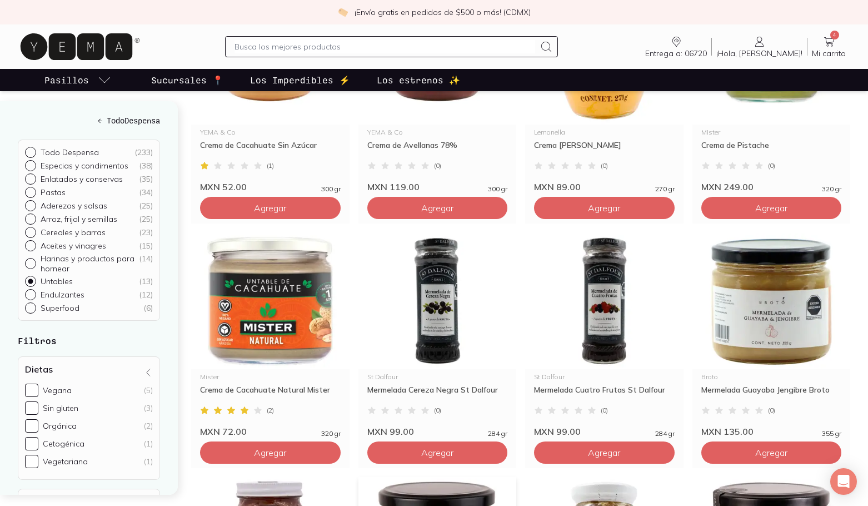
scroll to position [278, 0]
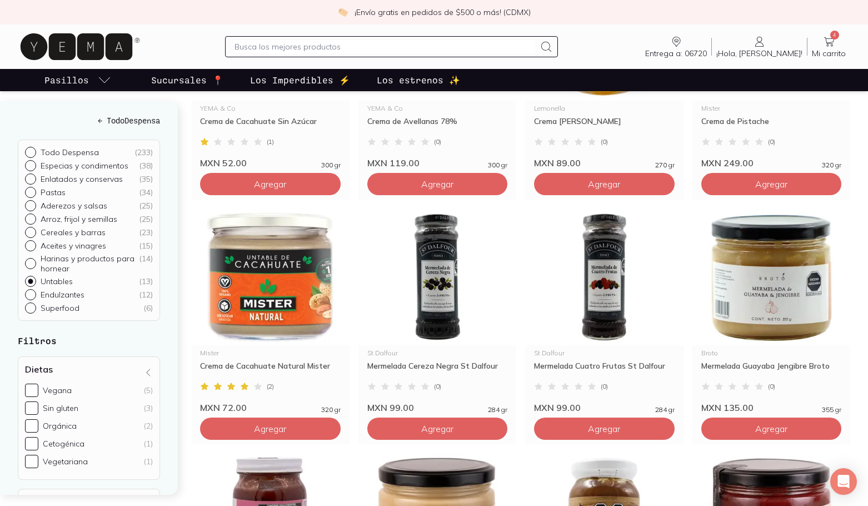
click at [299, 74] on p "Los Imperdibles ⚡️" at bounding box center [300, 79] width 100 height 13
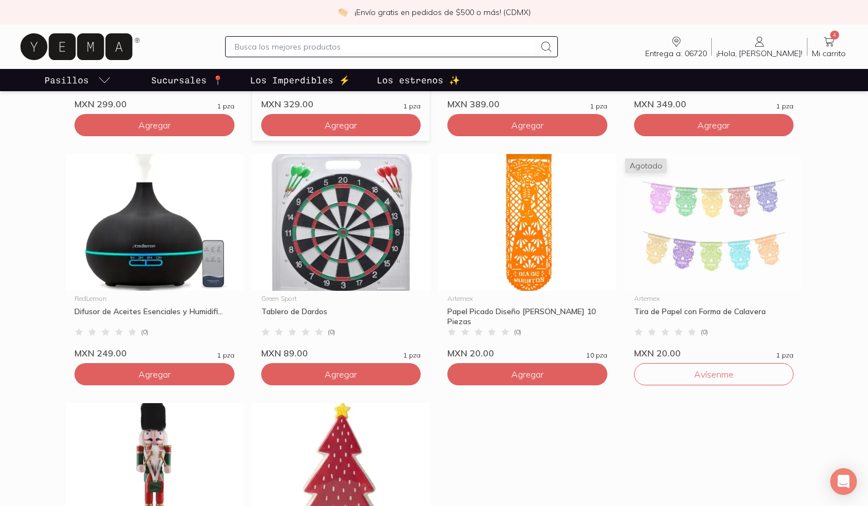
scroll to position [414, 0]
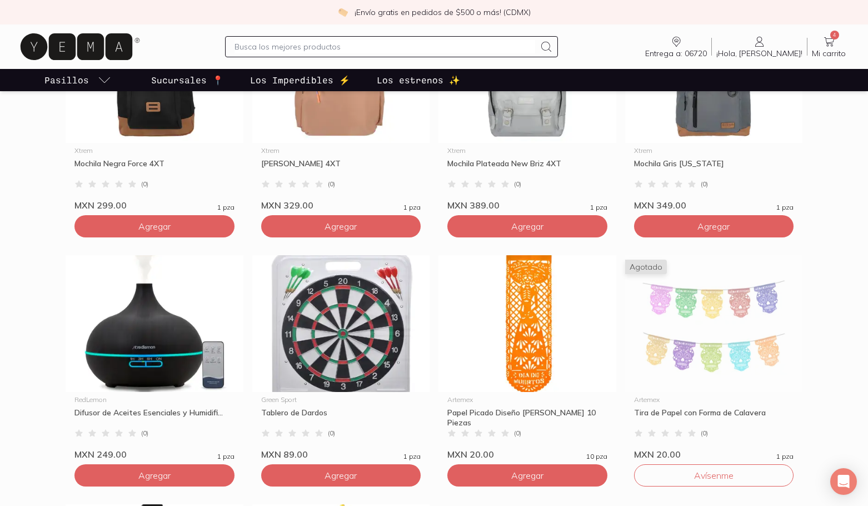
click at [411, 82] on p "Los estrenos ✨" at bounding box center [418, 79] width 83 height 13
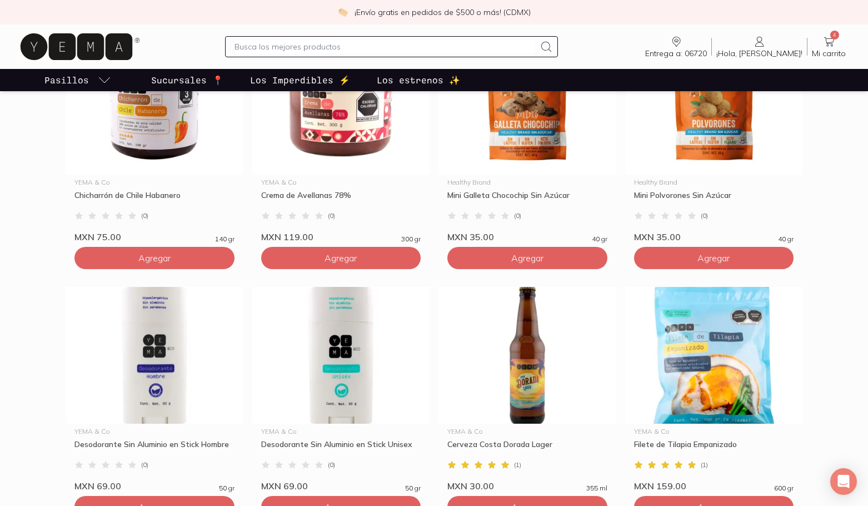
scroll to position [1223, 0]
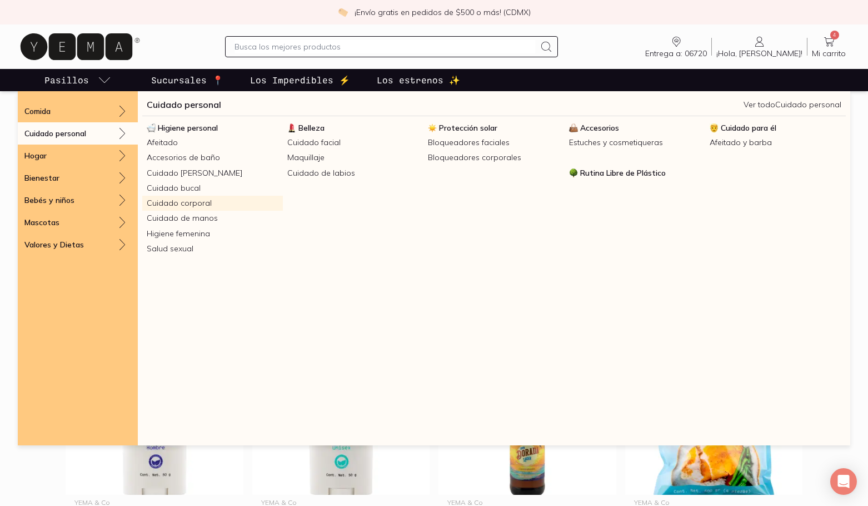
click at [203, 207] on link "Cuidado corporal" at bounding box center [212, 203] width 141 height 15
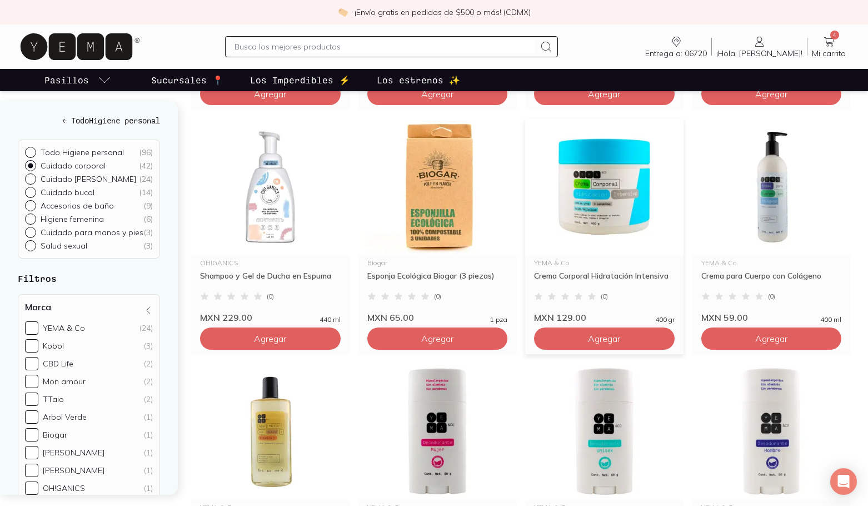
scroll to position [612, 0]
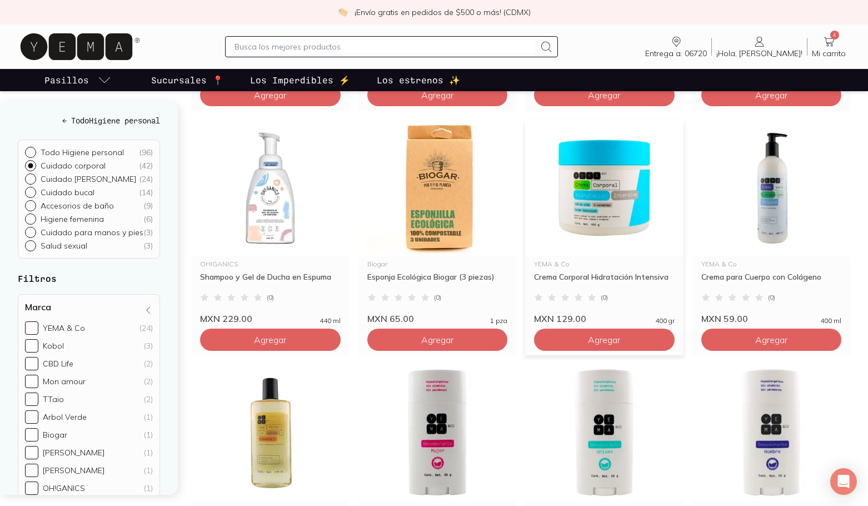
click at [621, 218] on img at bounding box center [604, 188] width 158 height 137
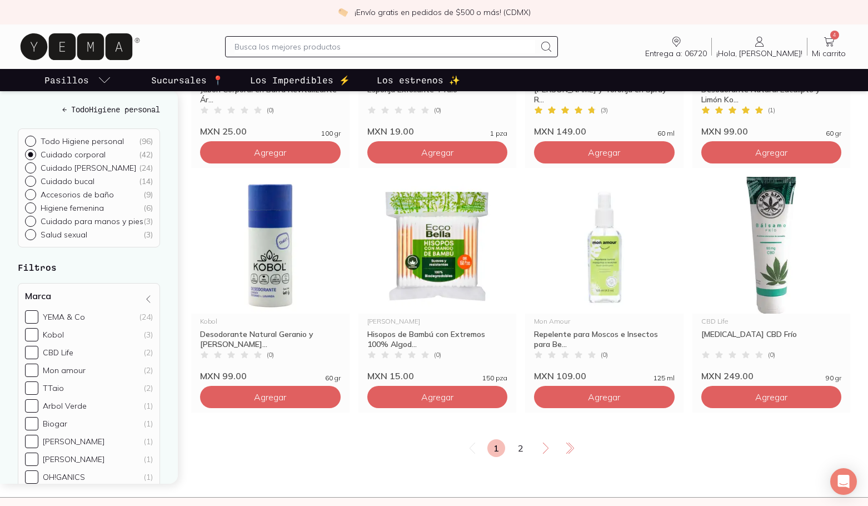
scroll to position [1779, 0]
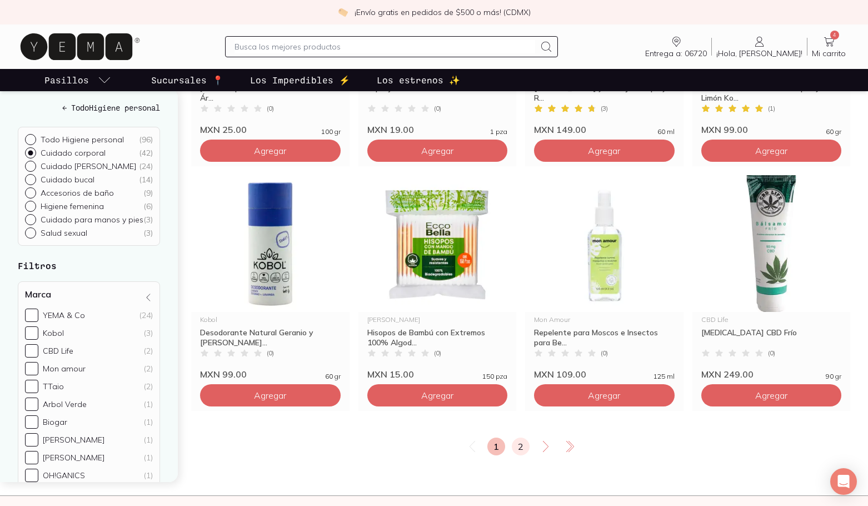
click at [516, 450] on link "2" at bounding box center [521, 447] width 18 height 18
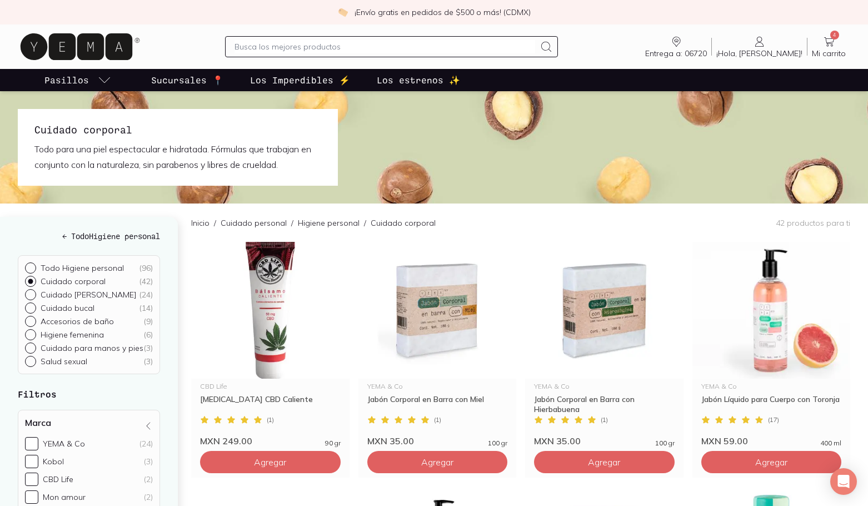
click at [309, 44] on input "text" at bounding box center [385, 46] width 301 height 13
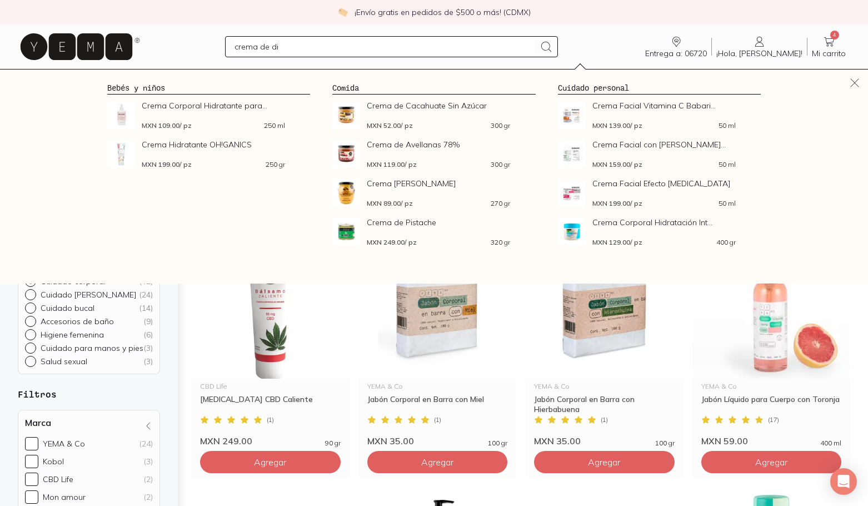
type input "crema de dia"
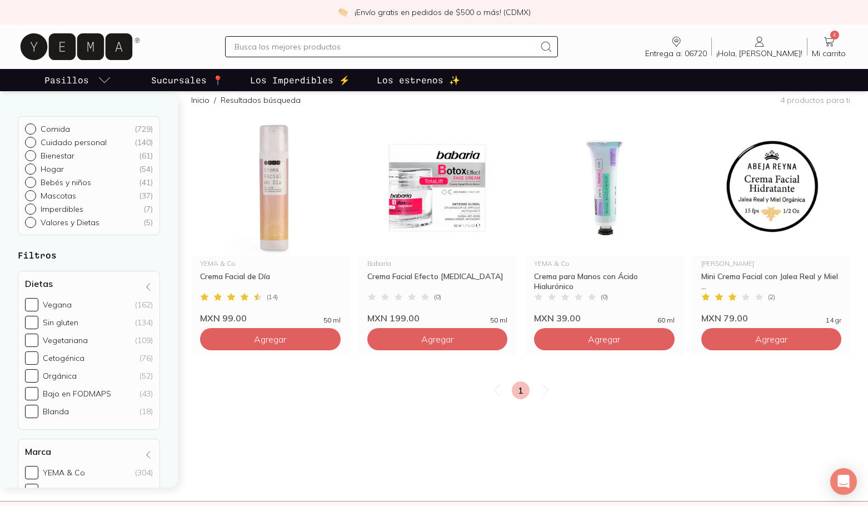
scroll to position [111, 0]
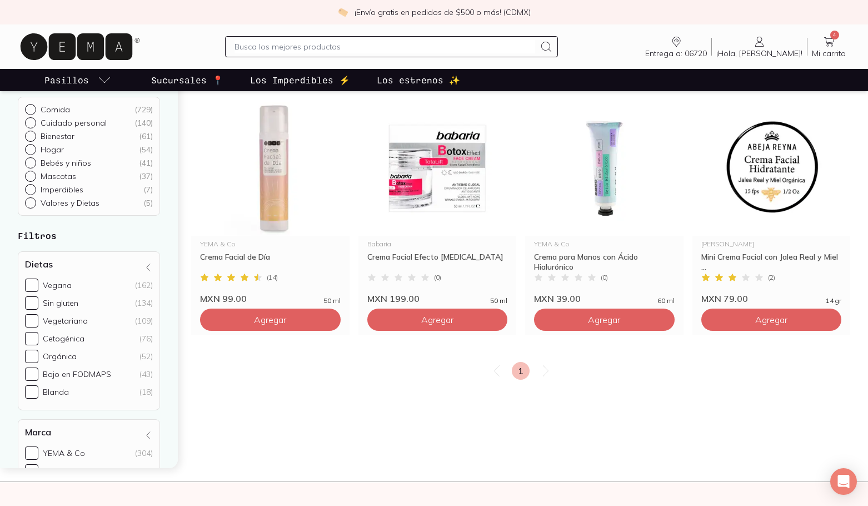
click at [339, 42] on input "text" at bounding box center [385, 46] width 301 height 13
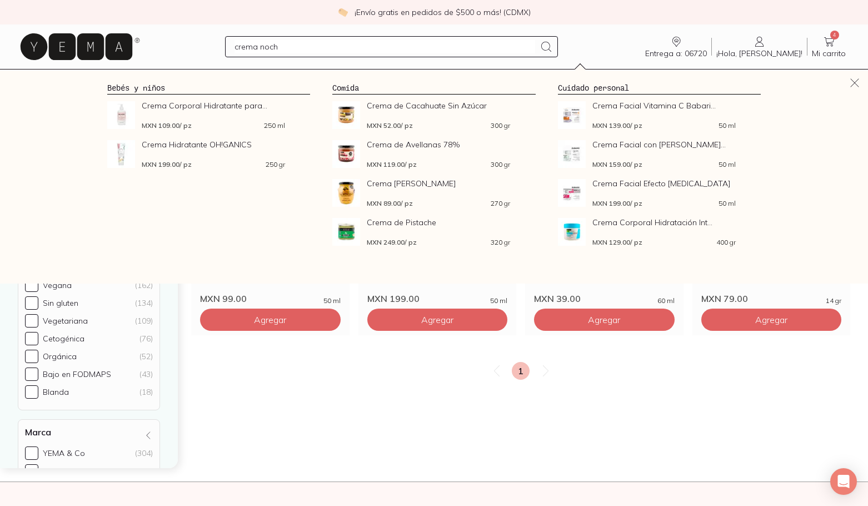
type input "crema noche"
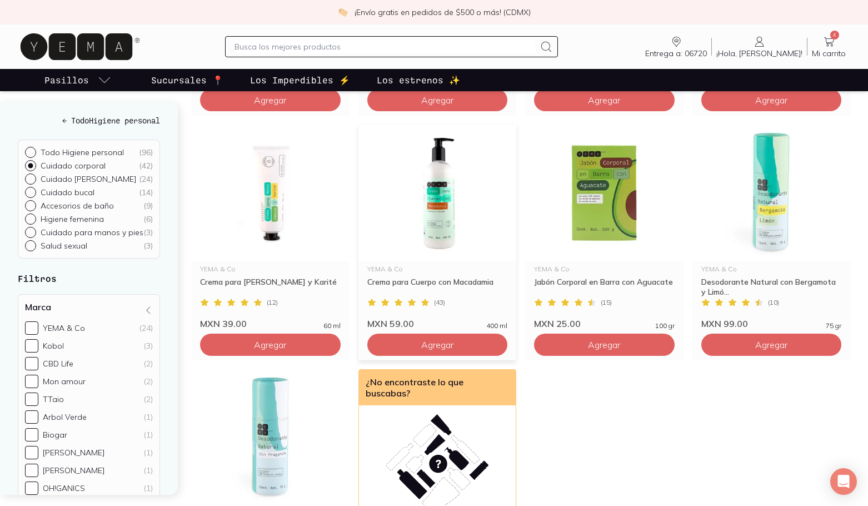
scroll to position [335, 0]
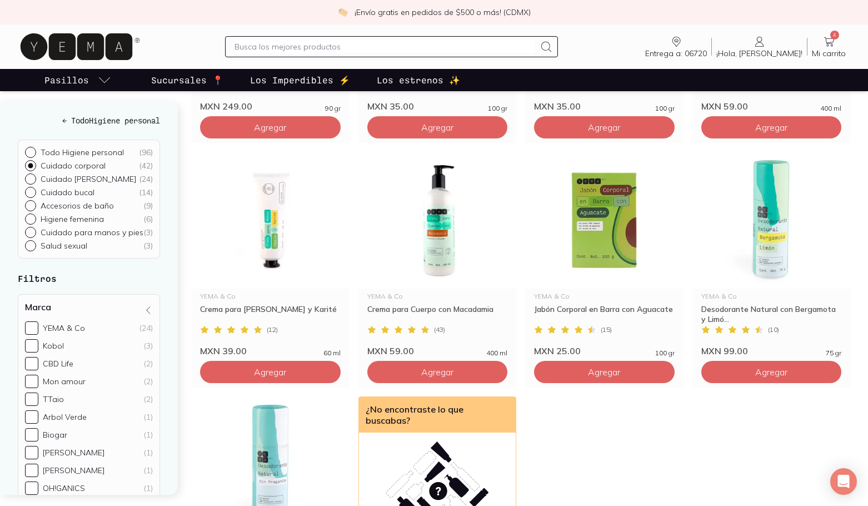
click at [306, 47] on input "text" at bounding box center [385, 46] width 301 height 13
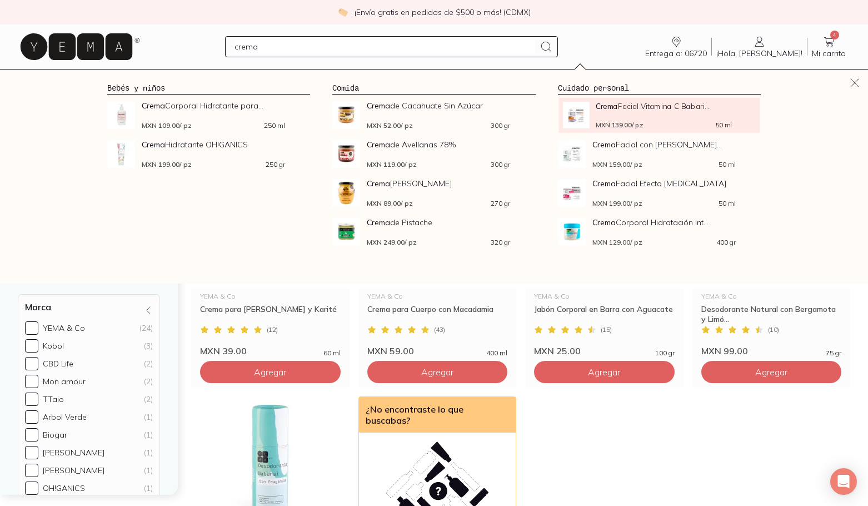
type input "crema"
click at [631, 110] on span "Crema Facial Vitamina C Babari..." at bounding box center [664, 106] width 136 height 8
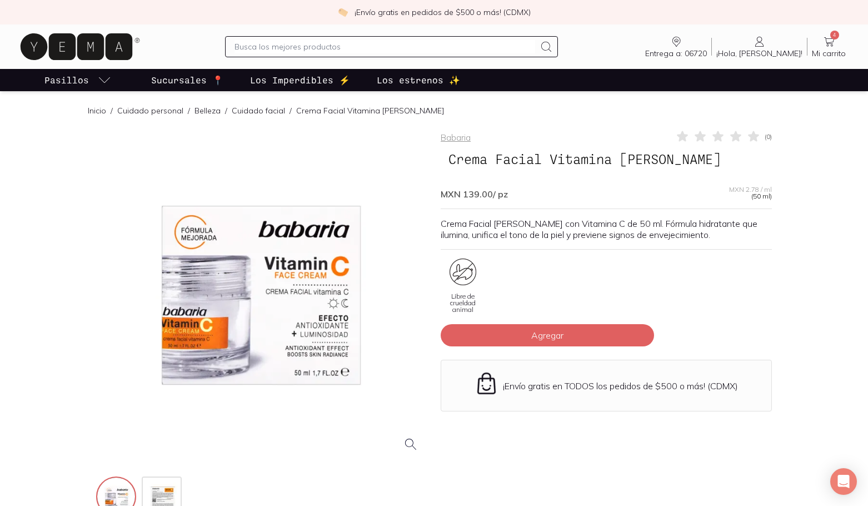
click at [277, 47] on input "text" at bounding box center [385, 46] width 301 height 13
type input "crema intensiva"
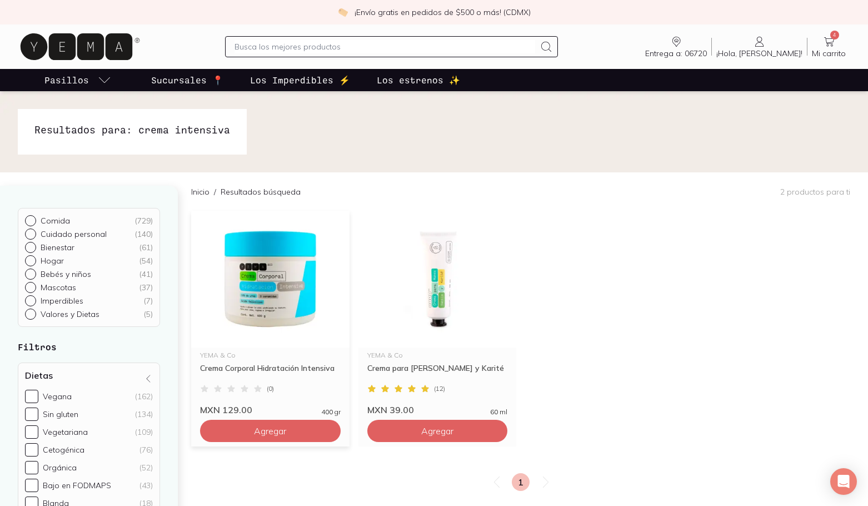
click at [274, 216] on img at bounding box center [270, 279] width 158 height 137
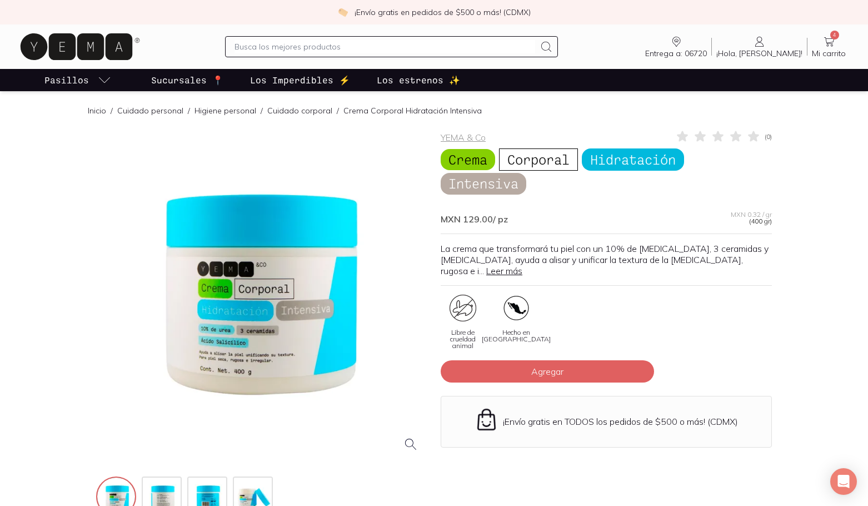
click at [523, 265] on link "Leer más" at bounding box center [505, 270] width 36 height 11
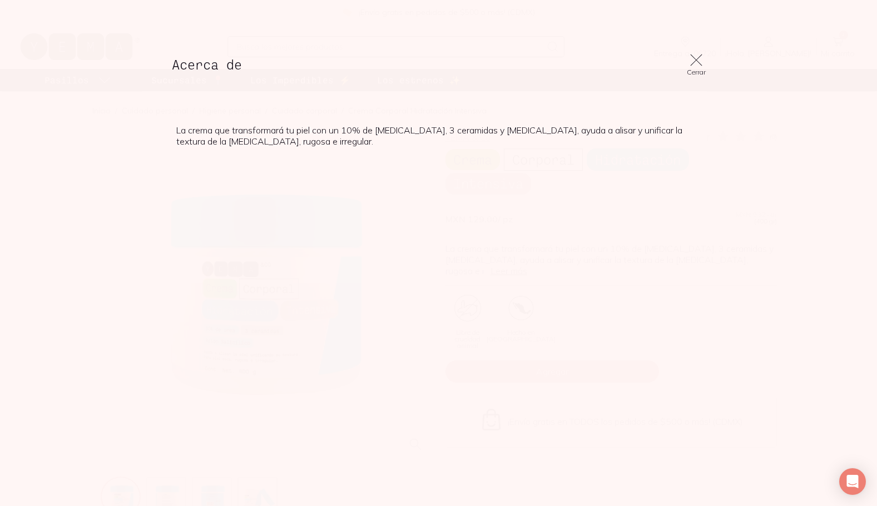
click at [694, 60] on icon at bounding box center [696, 60] width 16 height 16
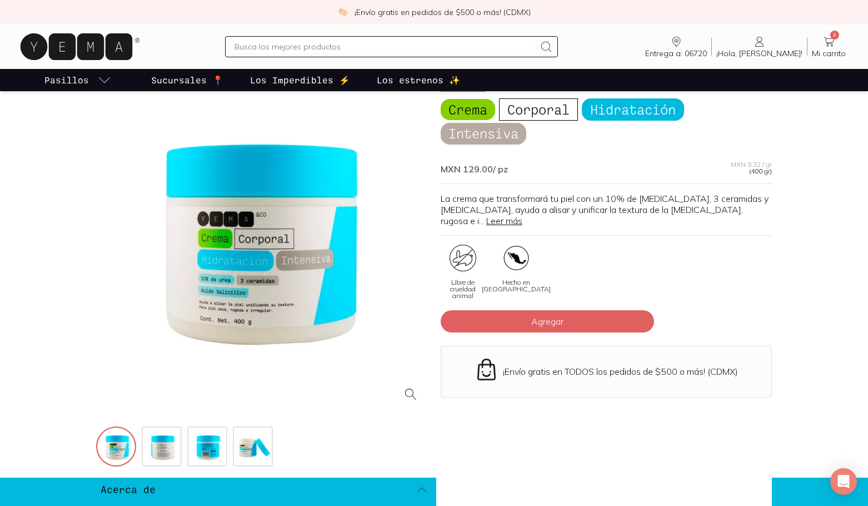
scroll to position [278, 0]
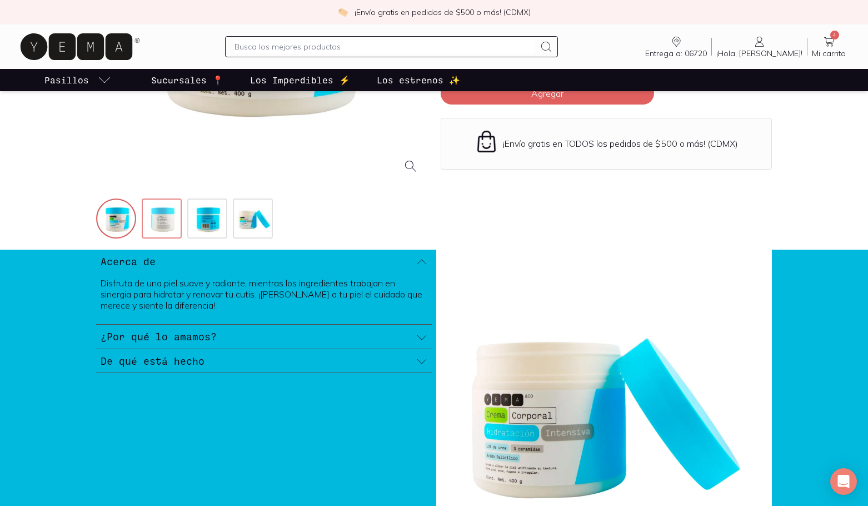
click at [158, 218] on img at bounding box center [163, 220] width 40 height 40
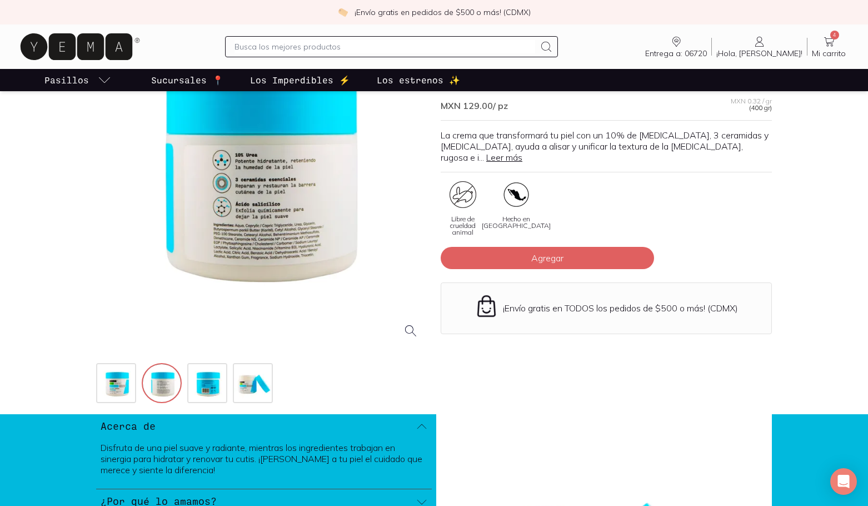
scroll to position [111, 0]
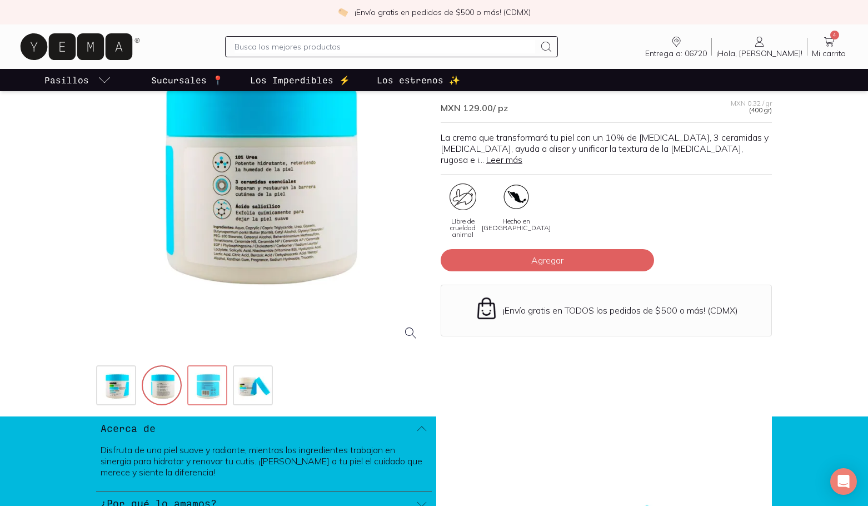
click at [206, 366] on div at bounding box center [207, 385] width 40 height 40
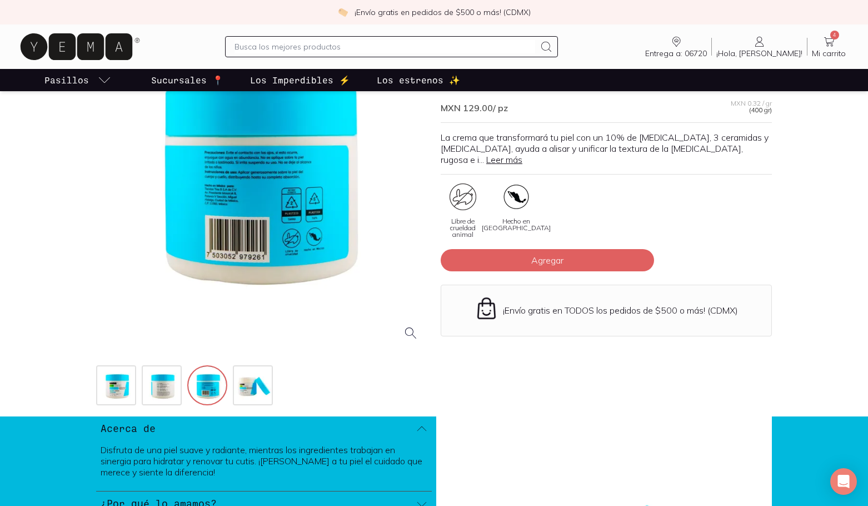
click at [219, 188] on div at bounding box center [261, 183] width 331 height 331
click at [309, 47] on input "text" at bounding box center [385, 46] width 301 height 13
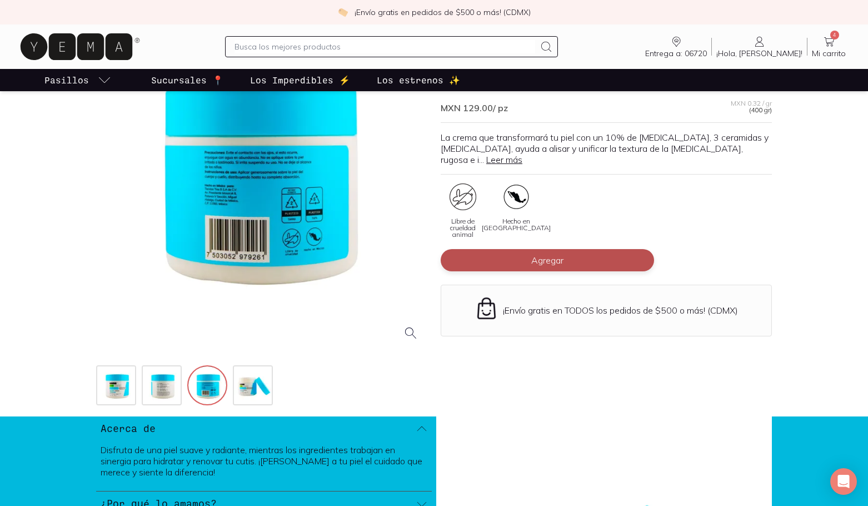
click at [514, 249] on button "Agregar" at bounding box center [548, 260] width 214 height 22
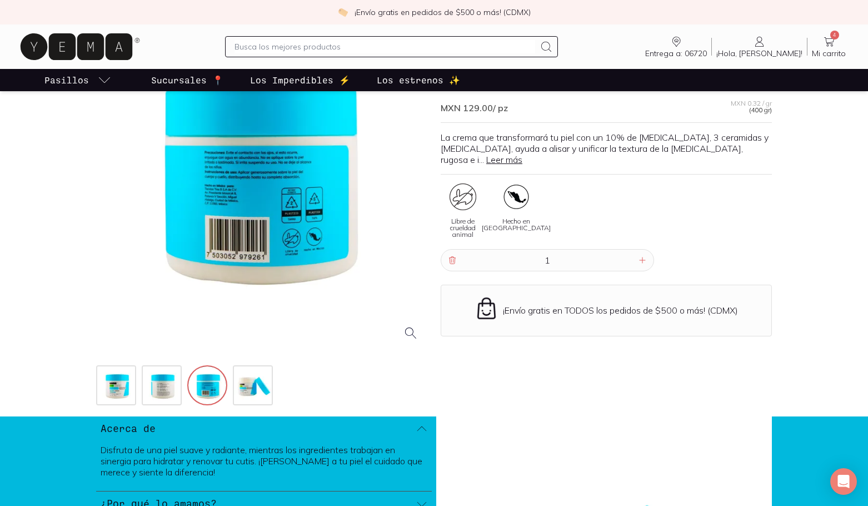
click at [331, 47] on input "text" at bounding box center [385, 46] width 301 height 13
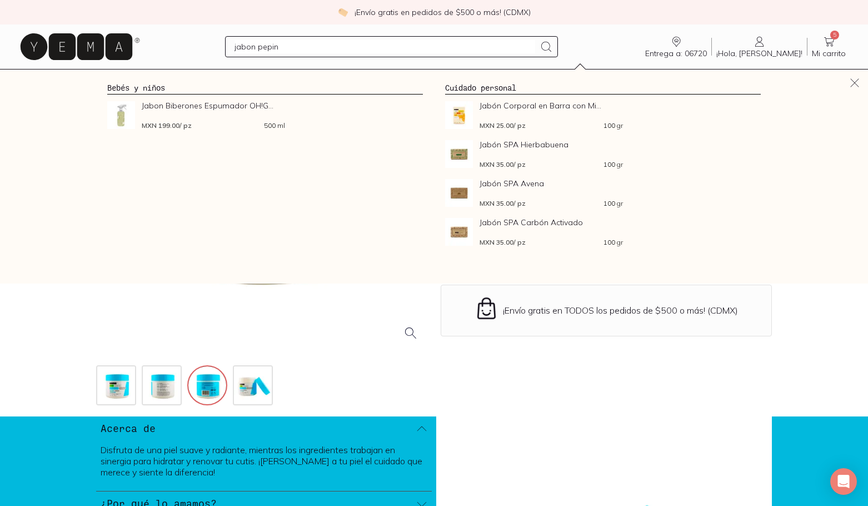
type input "jabon pepino"
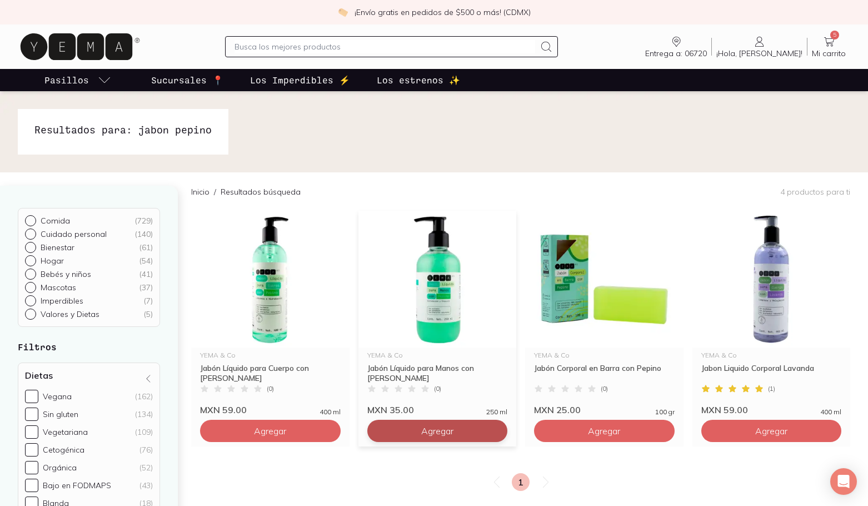
click at [341, 436] on button "Agregar" at bounding box center [270, 431] width 141 height 22
click at [823, 34] on div "Entrega a: 06720 06720 Buscar Buscar ¡Hola, [GEOGRAPHIC_DATA]! Alma 6 Mi carrit…" at bounding box center [434, 47] width 833 height 36
click at [827, 43] on icon at bounding box center [829, 41] width 13 height 13
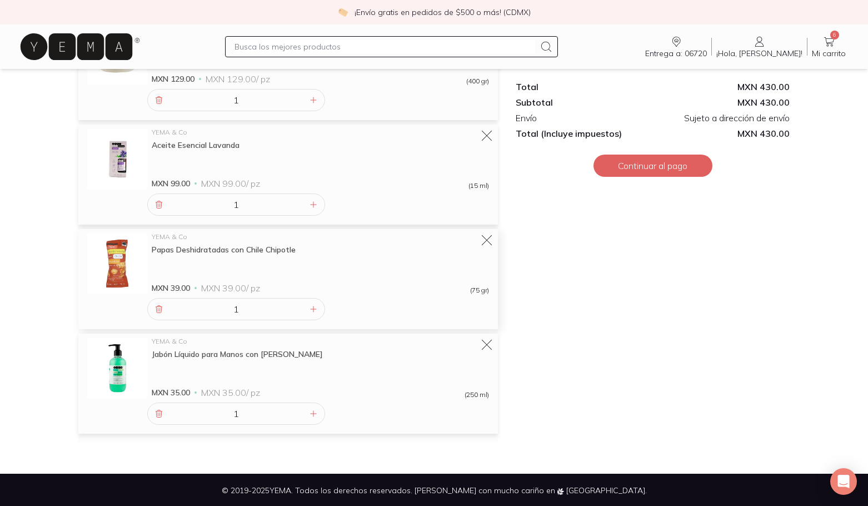
scroll to position [389, 0]
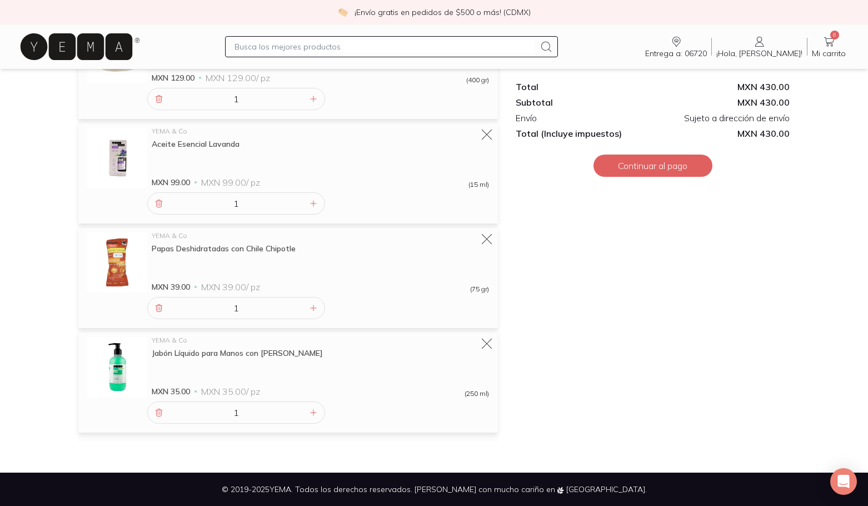
click at [322, 46] on input "text" at bounding box center [385, 46] width 301 height 13
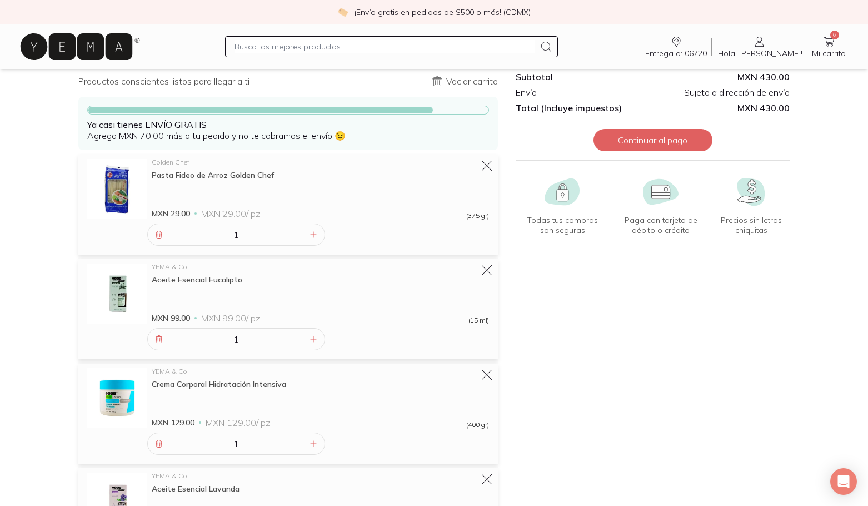
scroll to position [0, 0]
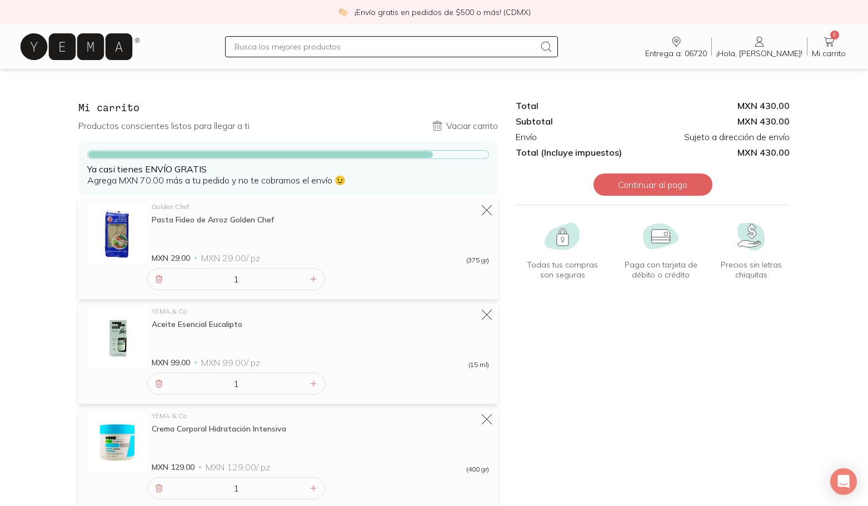
click at [435, 48] on input "text" at bounding box center [385, 46] width 301 height 13
type input "crema"
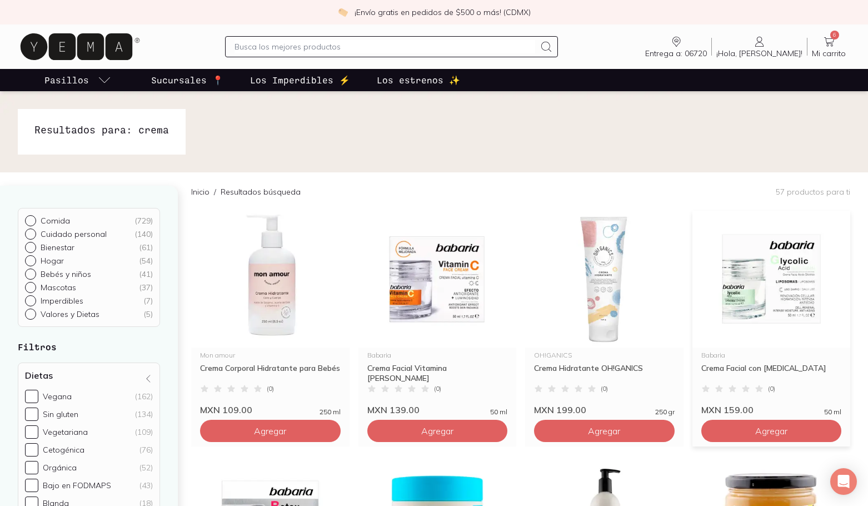
click at [739, 294] on img at bounding box center [772, 279] width 158 height 137
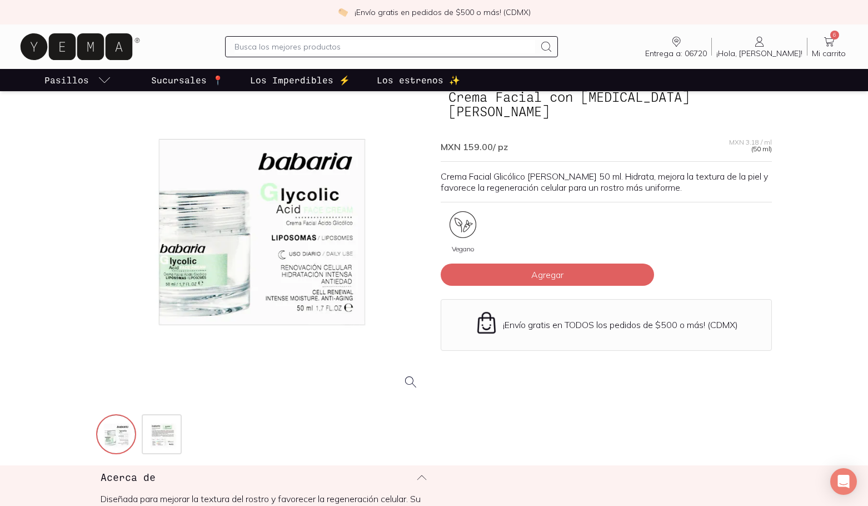
scroll to position [56, 0]
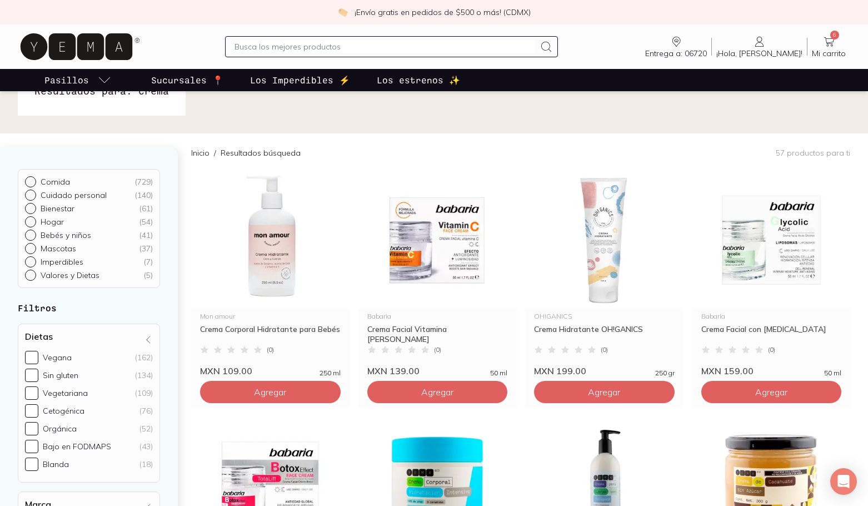
scroll to position [56, 0]
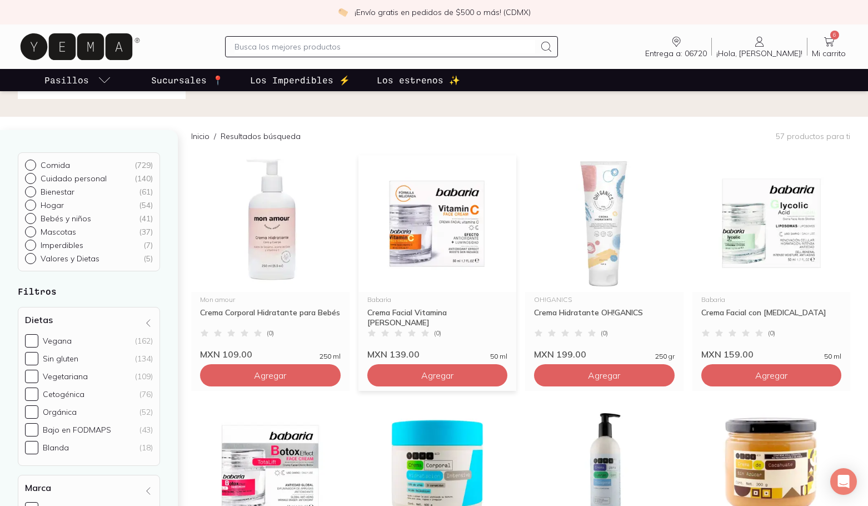
click at [431, 241] on img at bounding box center [438, 223] width 158 height 137
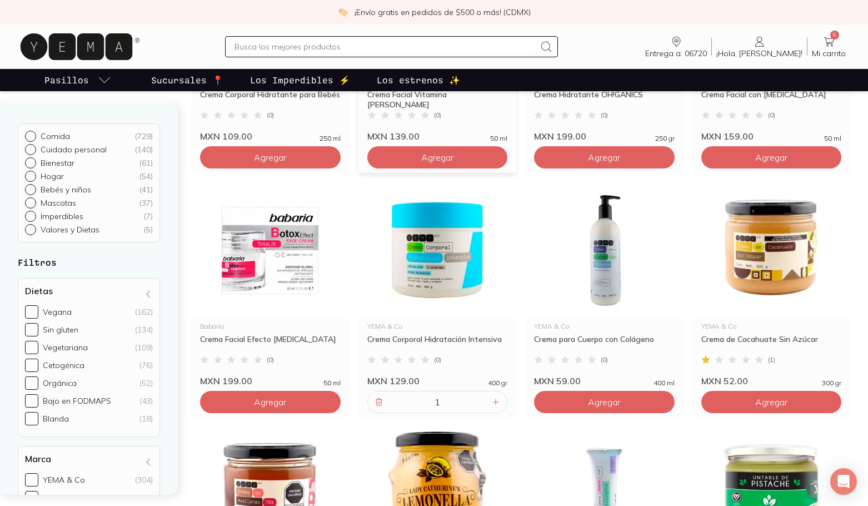
scroll to position [278, 0]
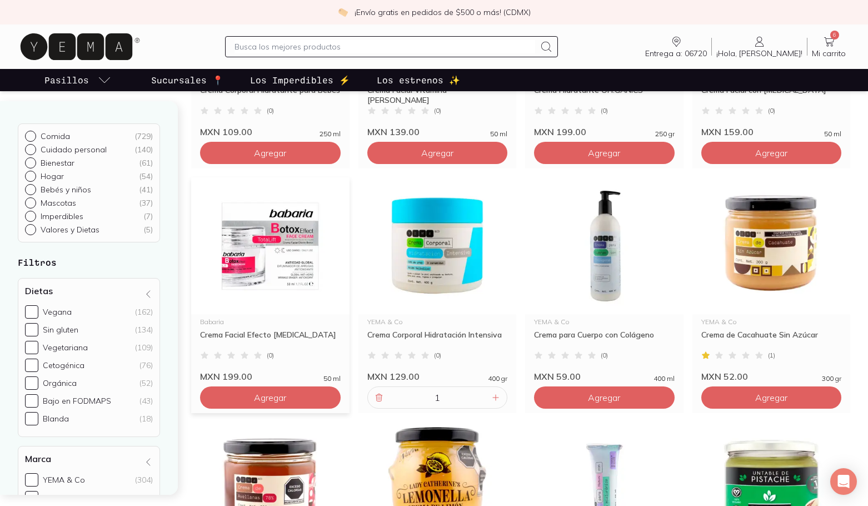
click at [242, 268] on img at bounding box center [270, 245] width 158 height 137
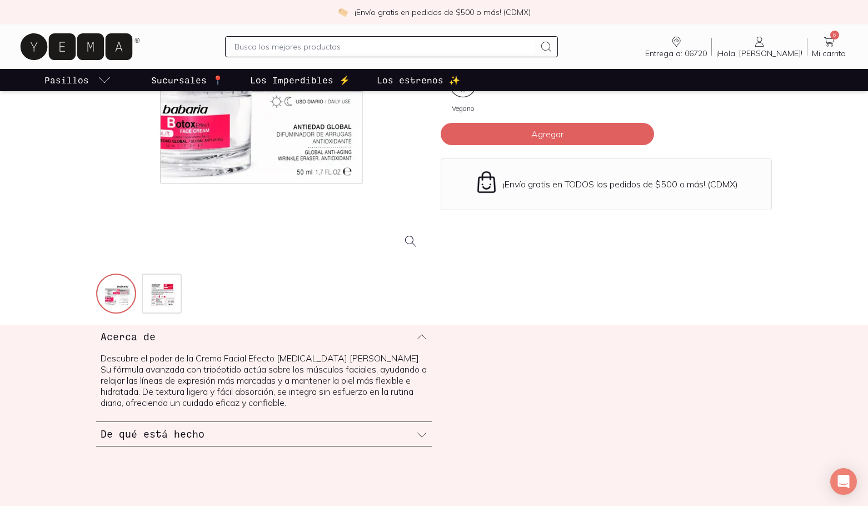
scroll to position [222, 0]
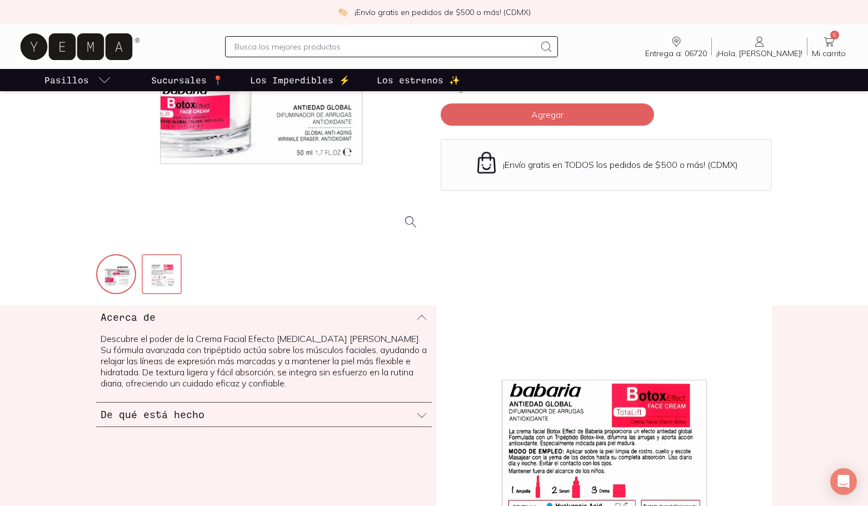
click at [162, 274] on img at bounding box center [163, 275] width 40 height 40
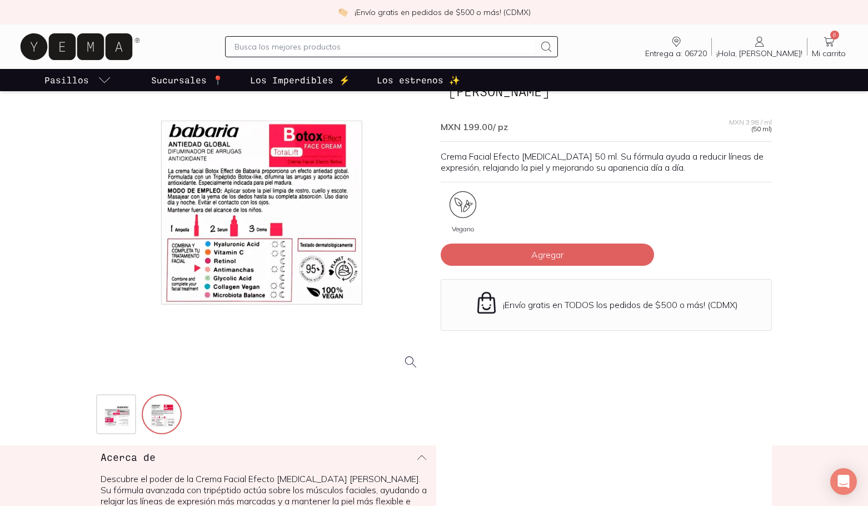
scroll to position [56, 0]
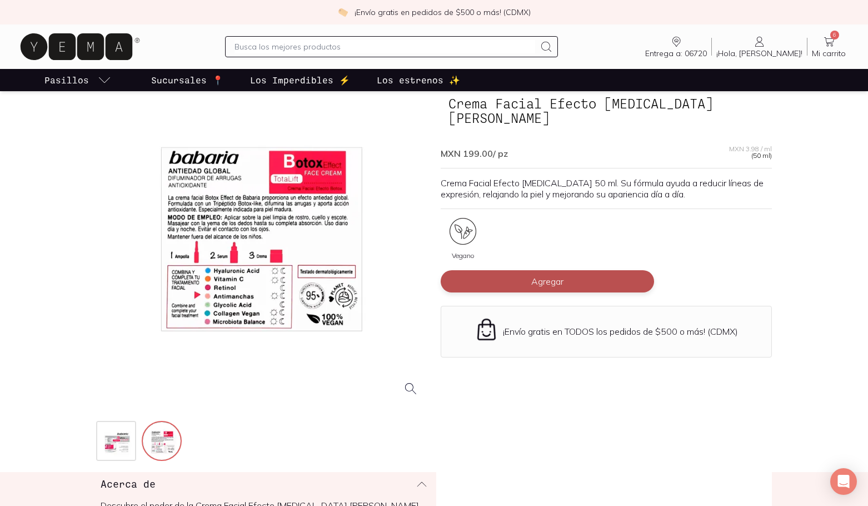
click at [498, 270] on button "Agregar" at bounding box center [548, 281] width 214 height 22
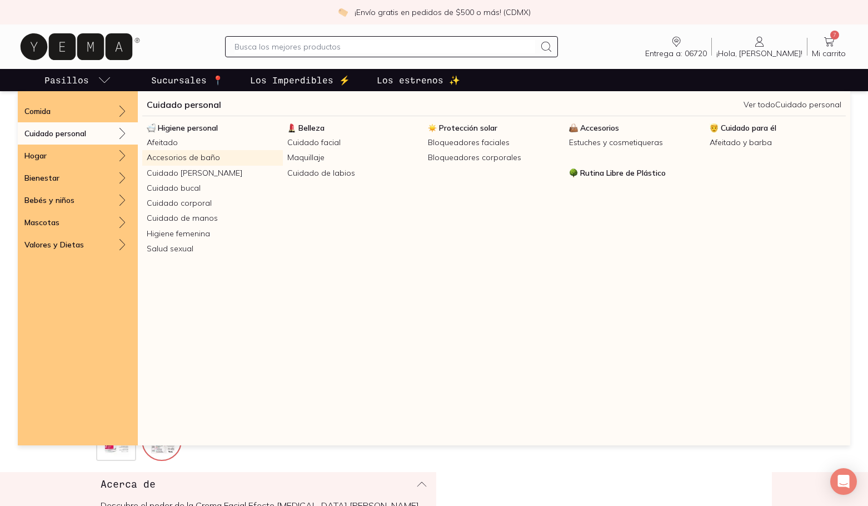
click at [214, 160] on link "Accesorios de baño" at bounding box center [212, 157] width 141 height 15
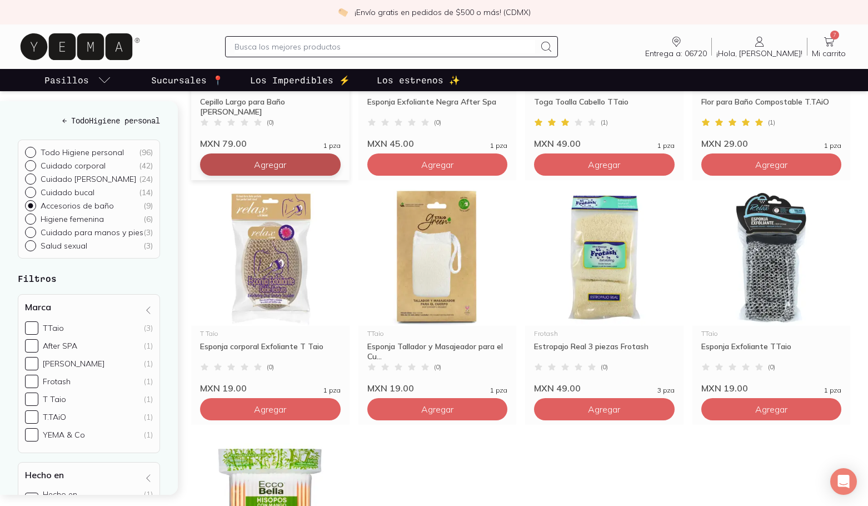
scroll to position [167, 0]
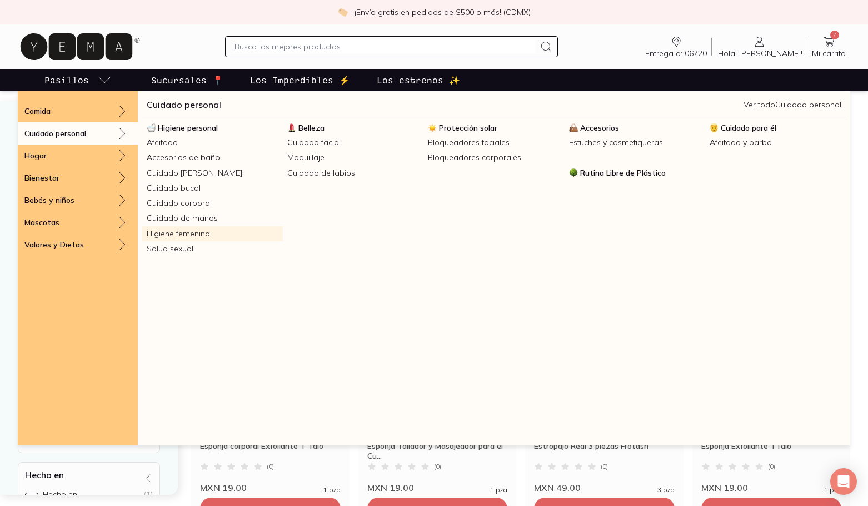
click at [202, 237] on link "Higiene femenina" at bounding box center [212, 233] width 141 height 15
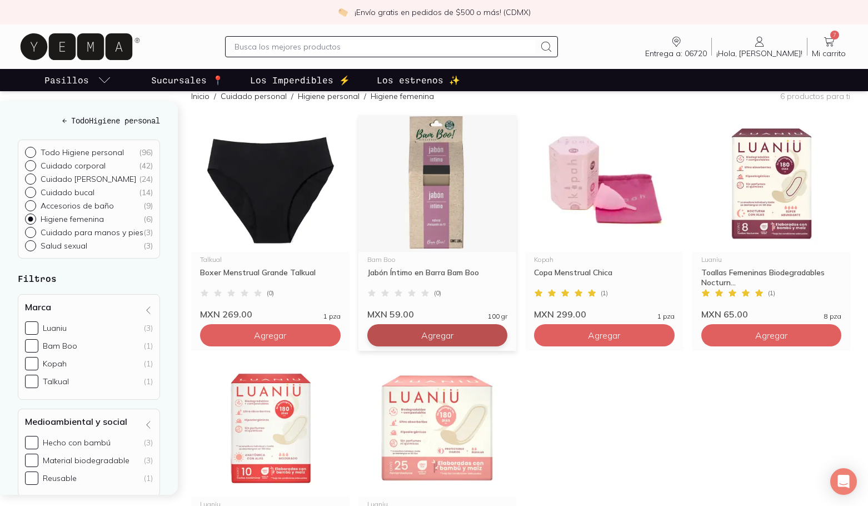
scroll to position [167, 0]
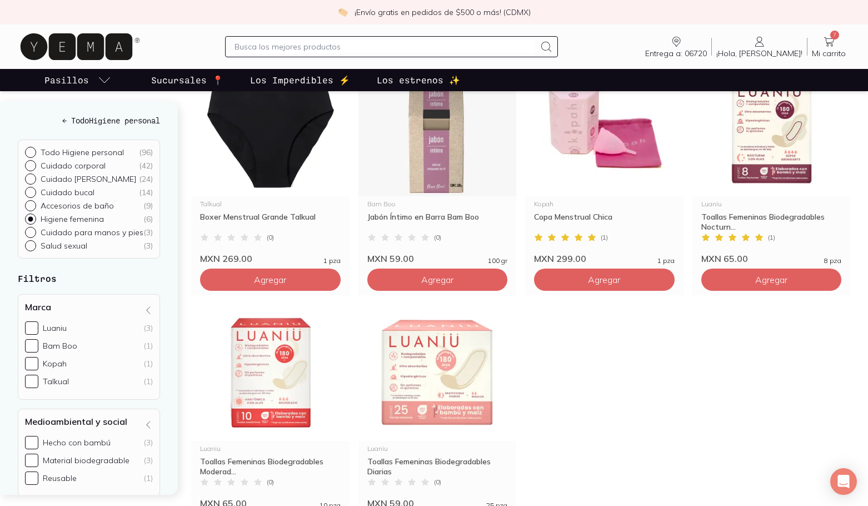
click at [828, 42] on icon at bounding box center [829, 41] width 13 height 13
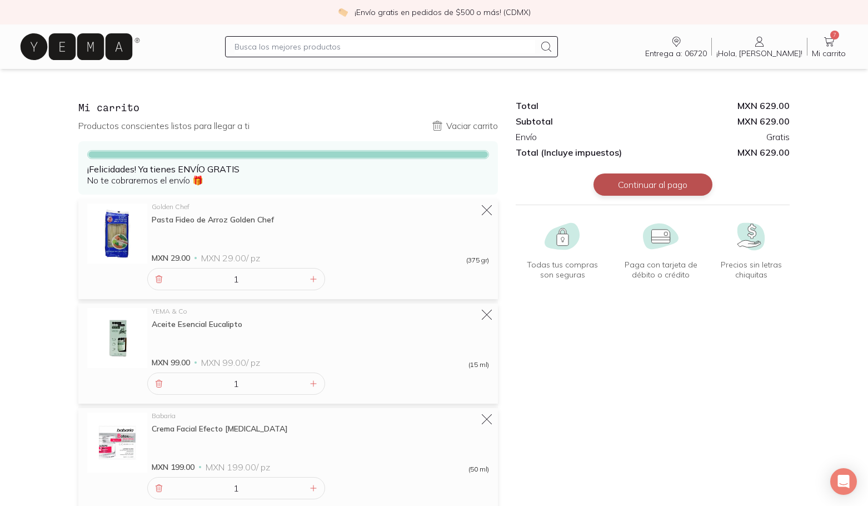
click at [689, 184] on button "Continuar al pago" at bounding box center [653, 184] width 119 height 22
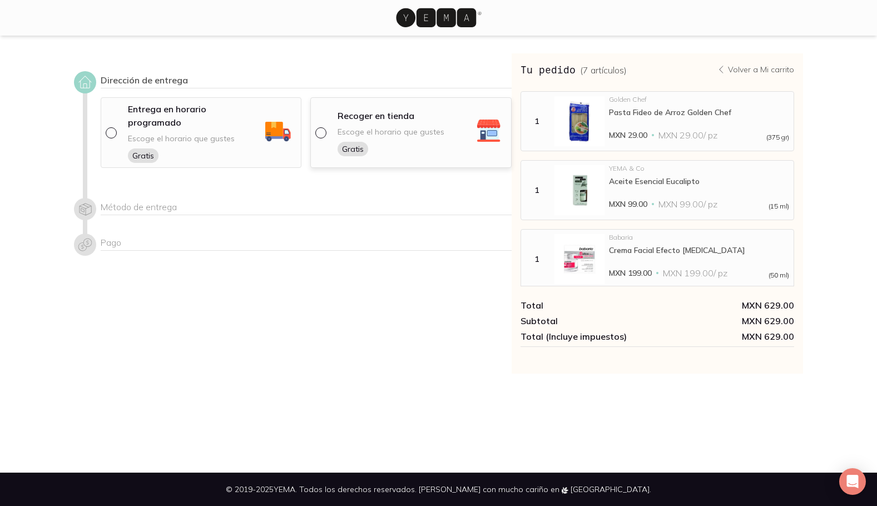
click at [322, 127] on input "radio" at bounding box center [319, 131] width 9 height 9
radio input "true"
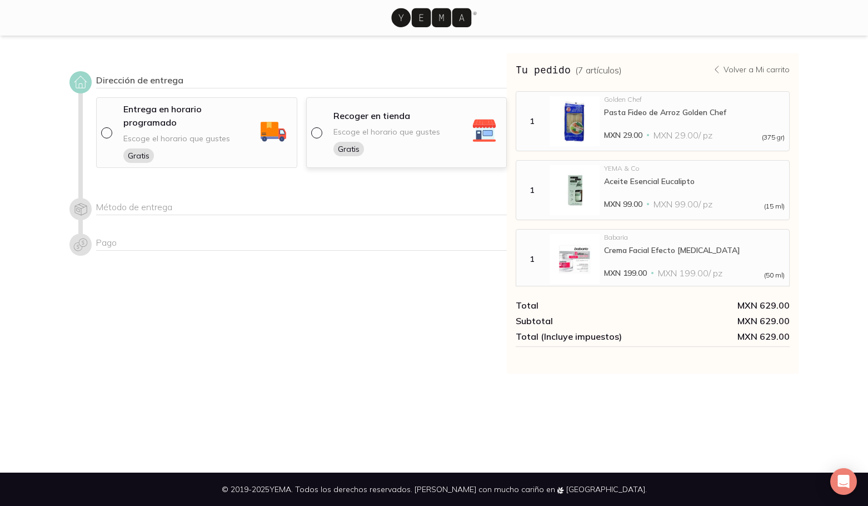
select select "204"
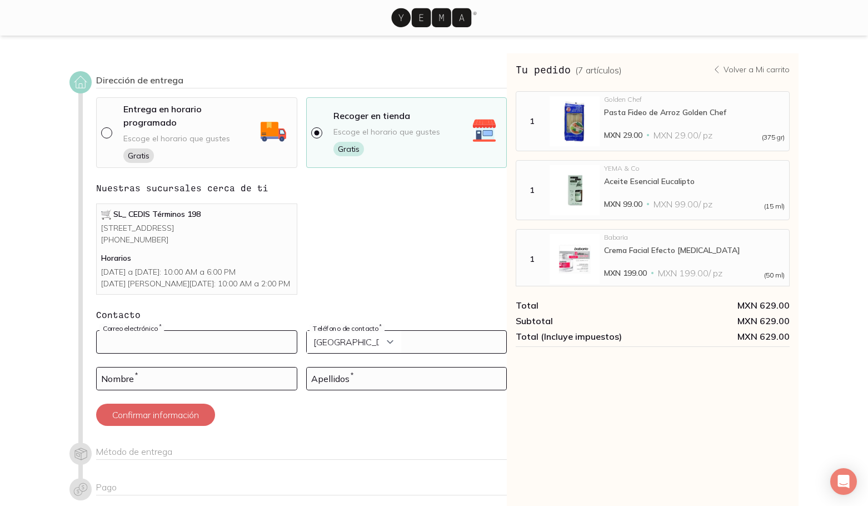
click at [167, 339] on input at bounding box center [197, 342] width 200 height 22
type input "r"
type input "[EMAIL_ADDRESS][DOMAIN_NAME]"
click at [414, 339] on input "tel" at bounding box center [407, 342] width 200 height 22
type input "7731163621"
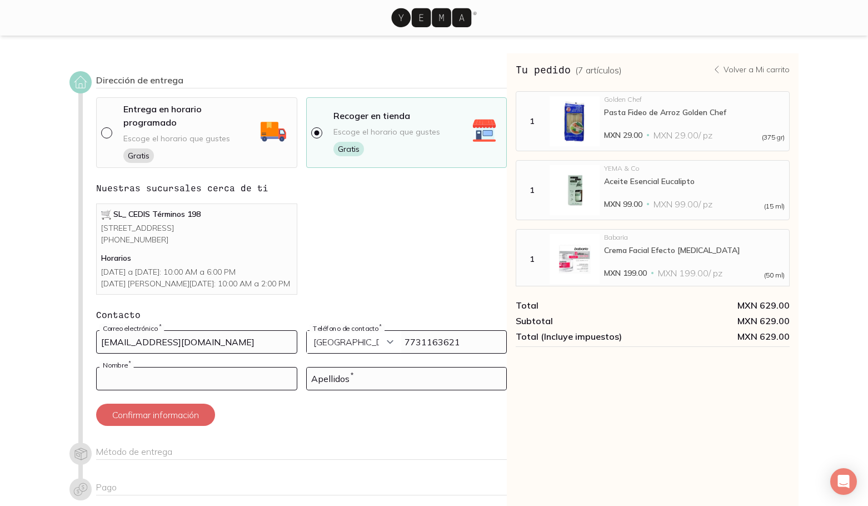
click at [183, 383] on input at bounding box center [197, 379] width 200 height 22
type input "rut"
click at [320, 371] on div "Apellidos *" at bounding box center [406, 378] width 201 height 23
type input "[PERSON_NAME]"
click at [190, 411] on button "Confirmar información" at bounding box center [155, 415] width 119 height 22
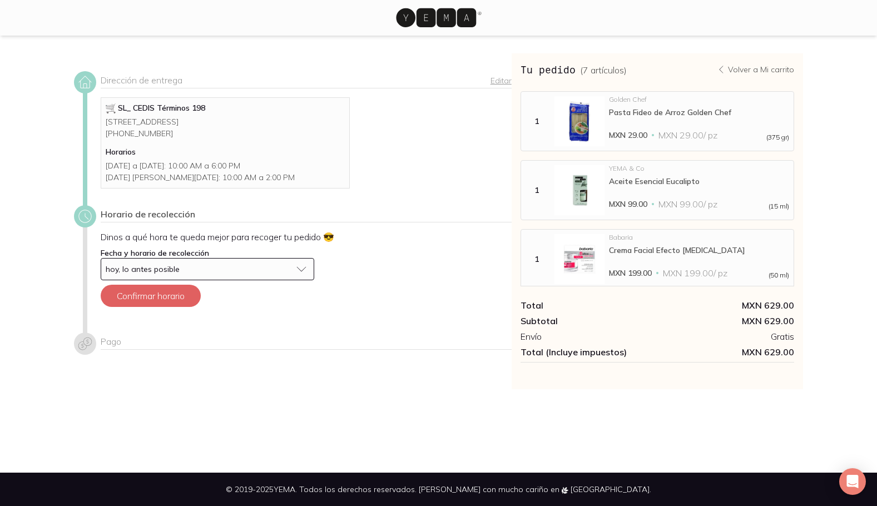
click at [202, 274] on div "hoy, lo antes posible" at bounding box center [199, 269] width 186 height 10
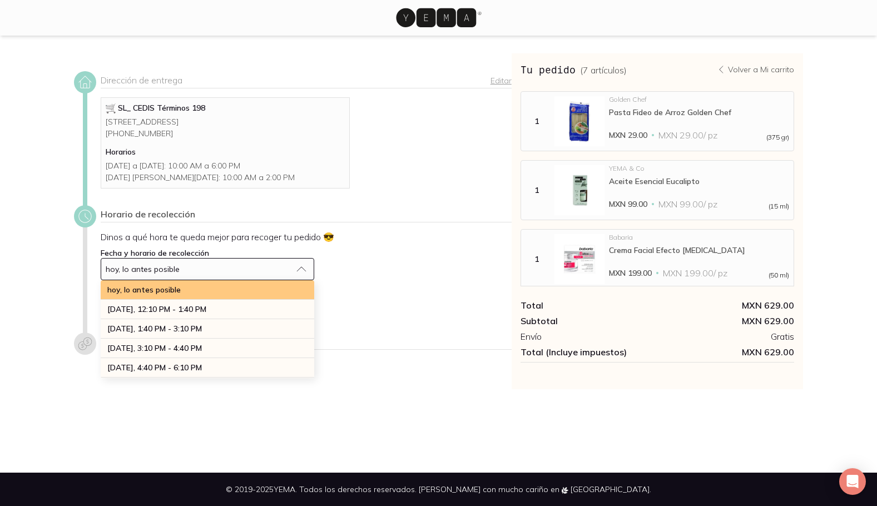
click at [186, 300] on div "hoy, lo antes posible" at bounding box center [208, 289] width 214 height 19
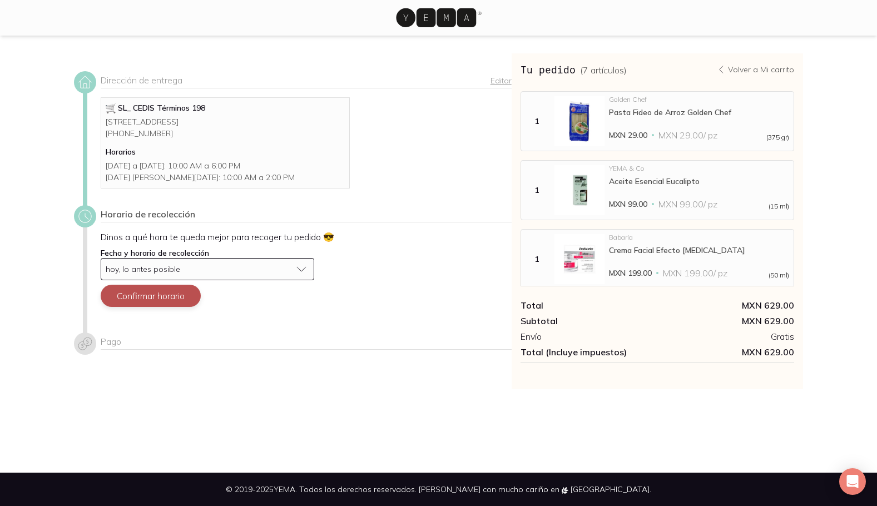
click at [179, 307] on button "Confirmar horario" at bounding box center [151, 296] width 100 height 22
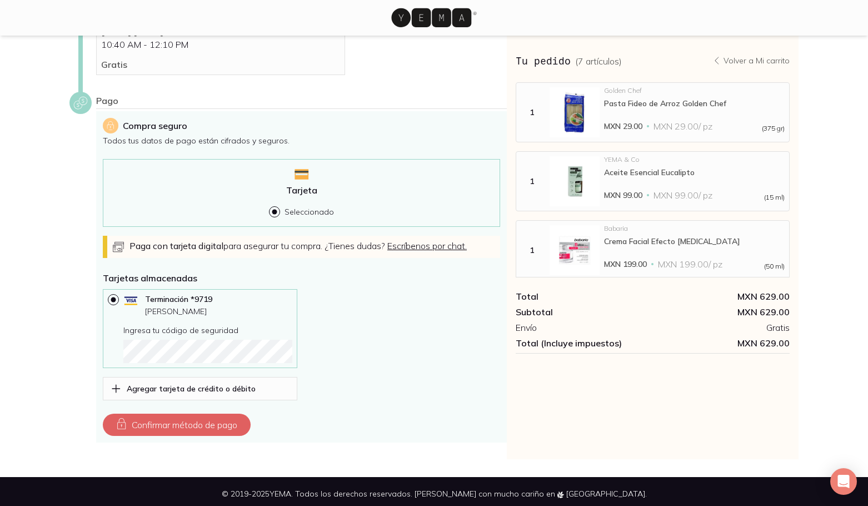
scroll to position [227, 0]
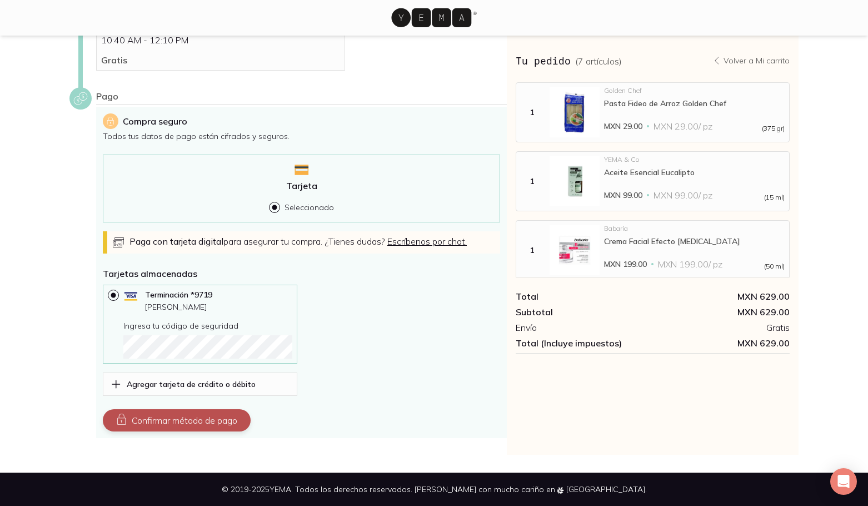
click at [188, 421] on button "Confirmar método de pago" at bounding box center [177, 420] width 148 height 22
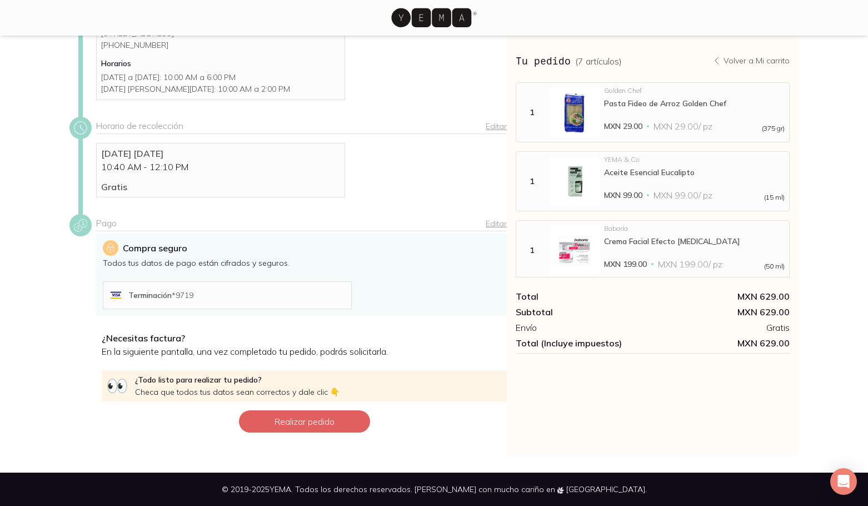
scroll to position [100, 0]
click at [301, 422] on button "Realizar pedido" at bounding box center [304, 421] width 131 height 22
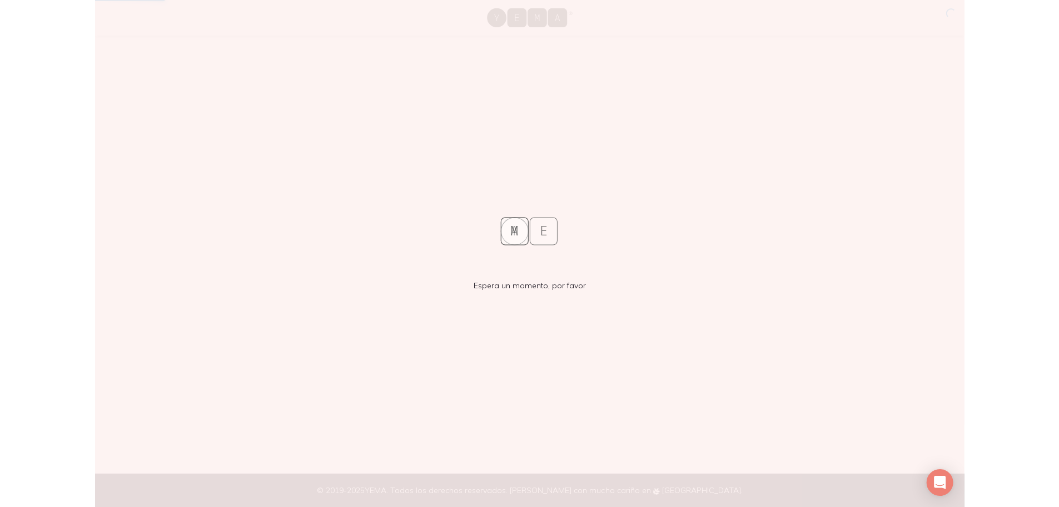
scroll to position [0, 0]
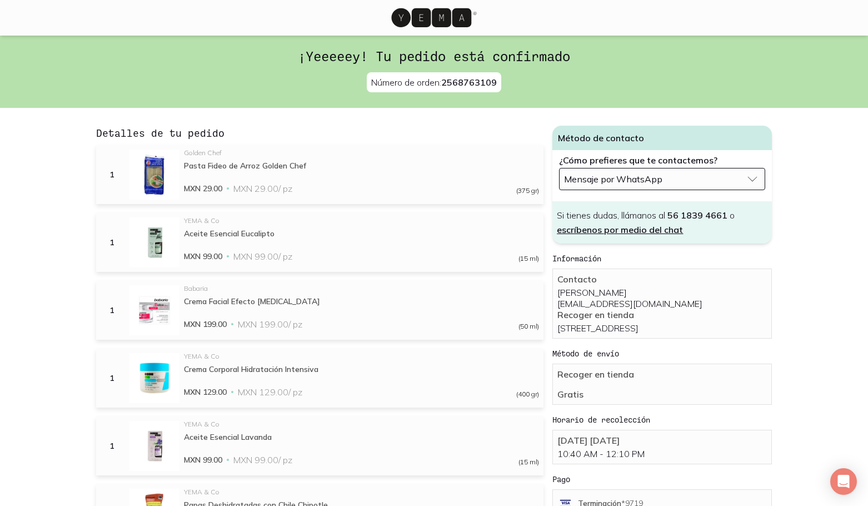
click at [444, 82] on span "2568763109" at bounding box center [469, 82] width 56 height 11
drag, startPoint x: 445, startPoint y: 82, endPoint x: 521, endPoint y: 91, distance: 76.1
click at [521, 91] on div "¡Yeeeeey! Tu pedido está confirmado Número de orden: 2568763109" at bounding box center [434, 72] width 868 height 72
copy span "2568763109"
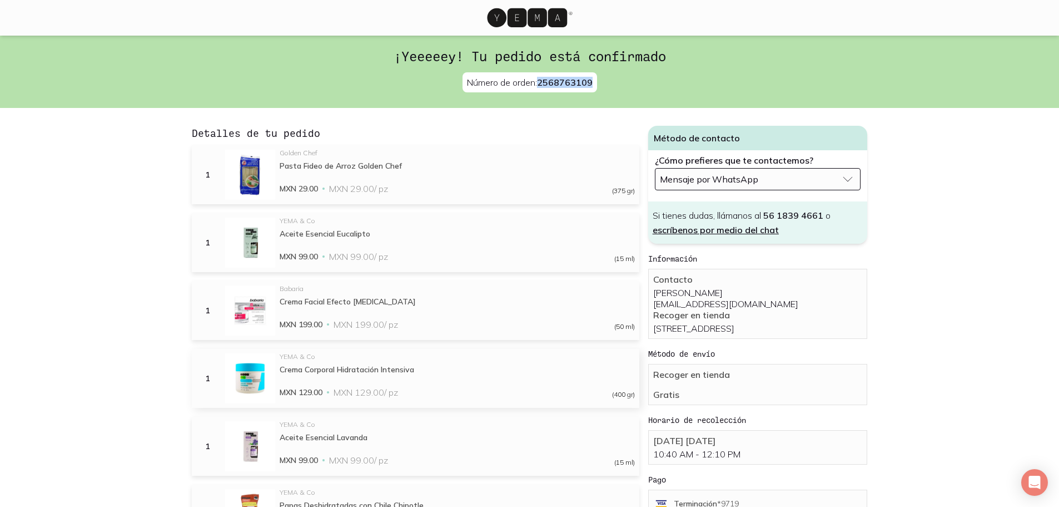
click at [338, 368] on div "Crema Corporal Hidratación Intensiva" at bounding box center [457, 369] width 355 height 10
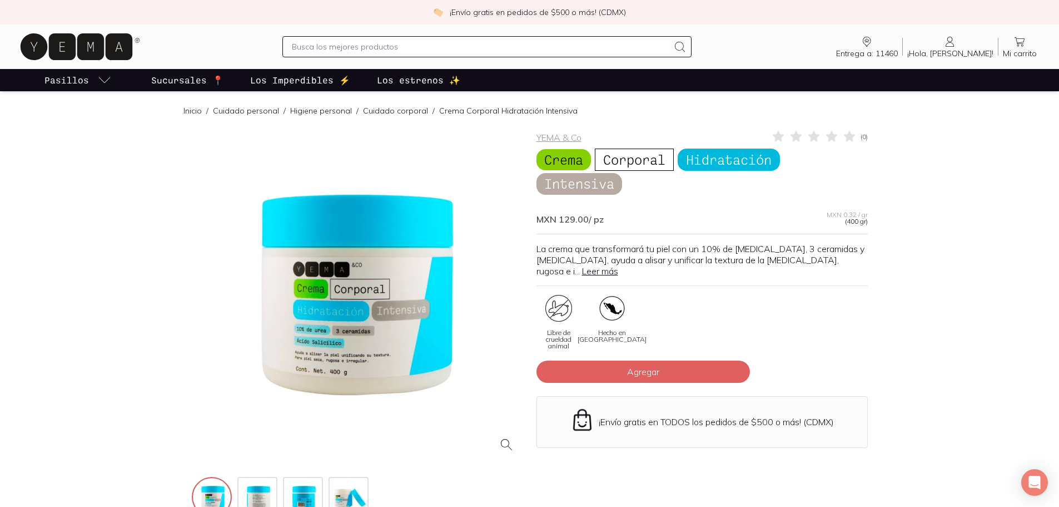
click at [348, 353] on div at bounding box center [357, 295] width 331 height 331
click at [289, 85] on p "Los Imperdibles ⚡️" at bounding box center [300, 79] width 100 height 13
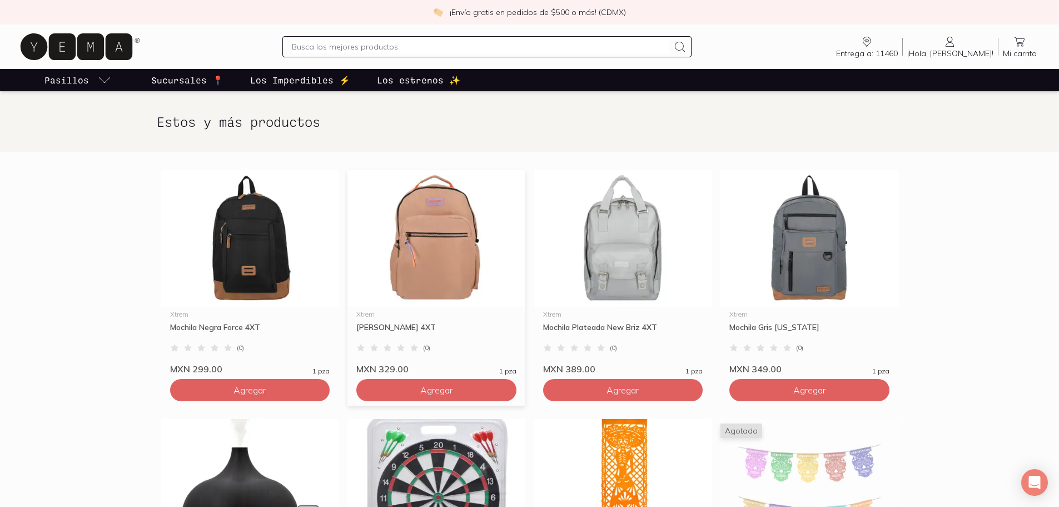
scroll to position [222, 0]
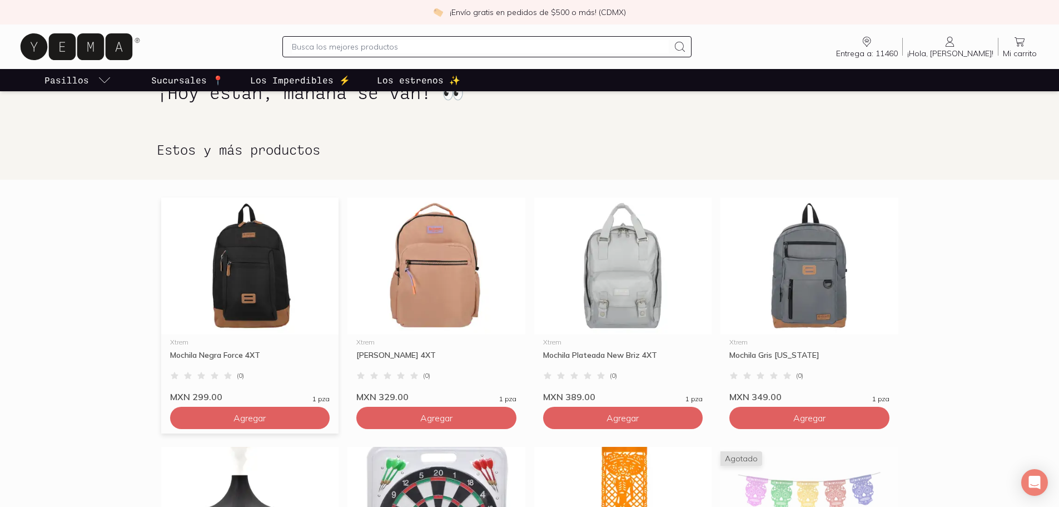
click at [305, 249] on img at bounding box center [250, 265] width 178 height 137
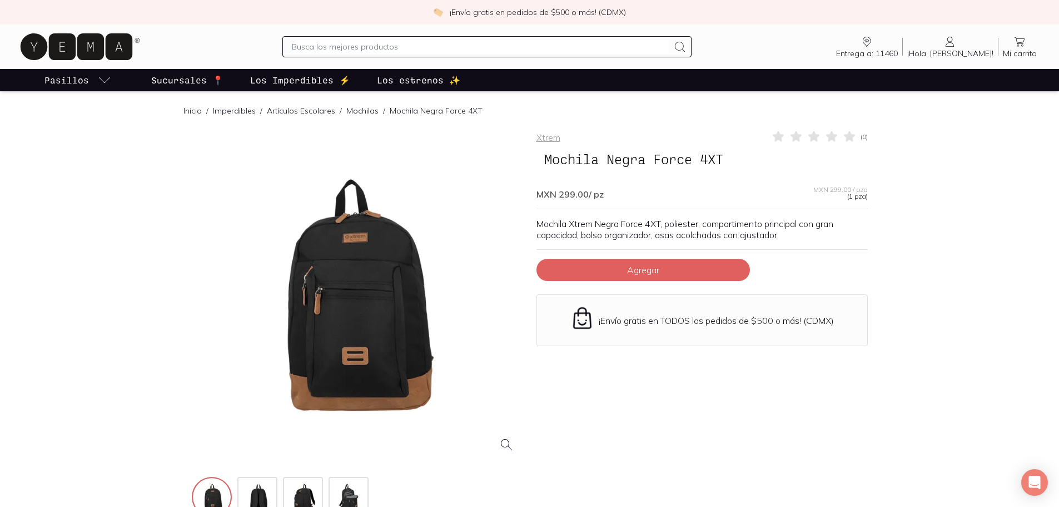
click at [202, 76] on p "Sucursales 📍" at bounding box center [187, 79] width 72 height 13
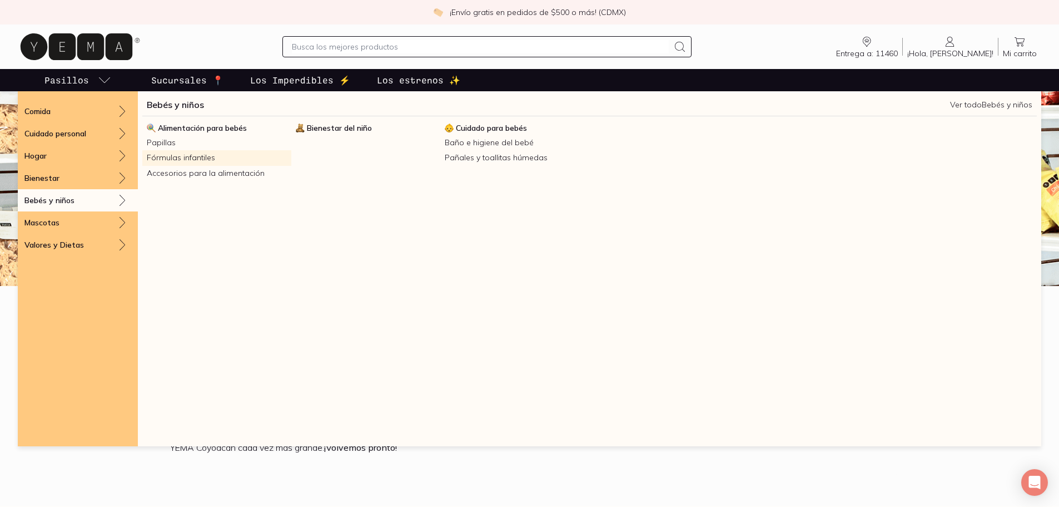
click at [170, 160] on link "Fórmulas infantiles" at bounding box center [216, 157] width 149 height 15
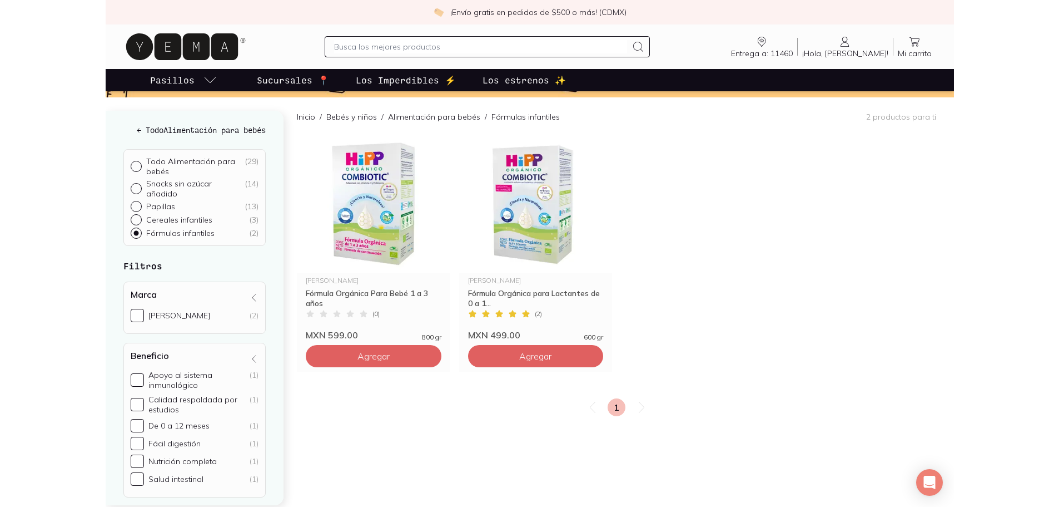
scroll to position [111, 0]
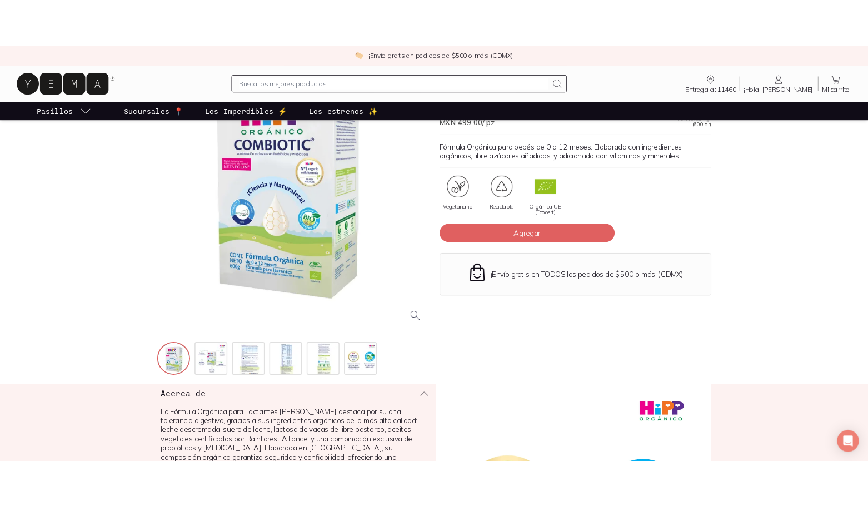
scroll to position [56, 0]
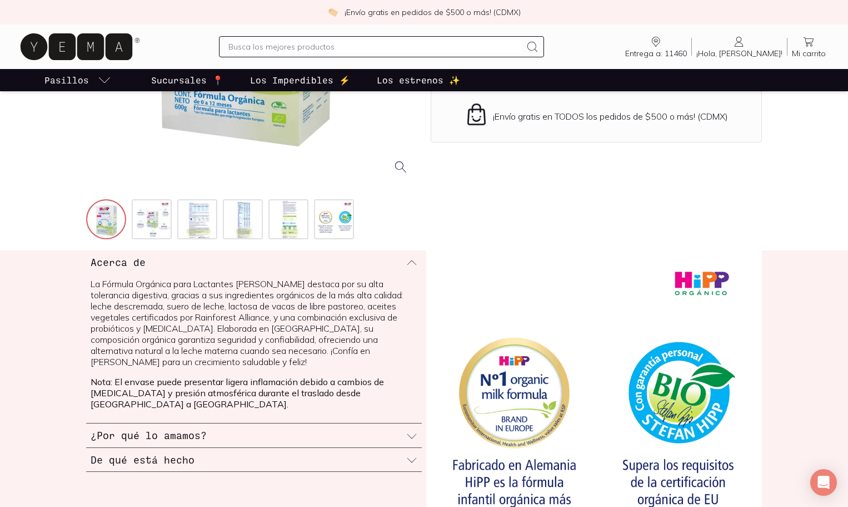
scroll to position [278, 0]
